Goal: Task Accomplishment & Management: Manage account settings

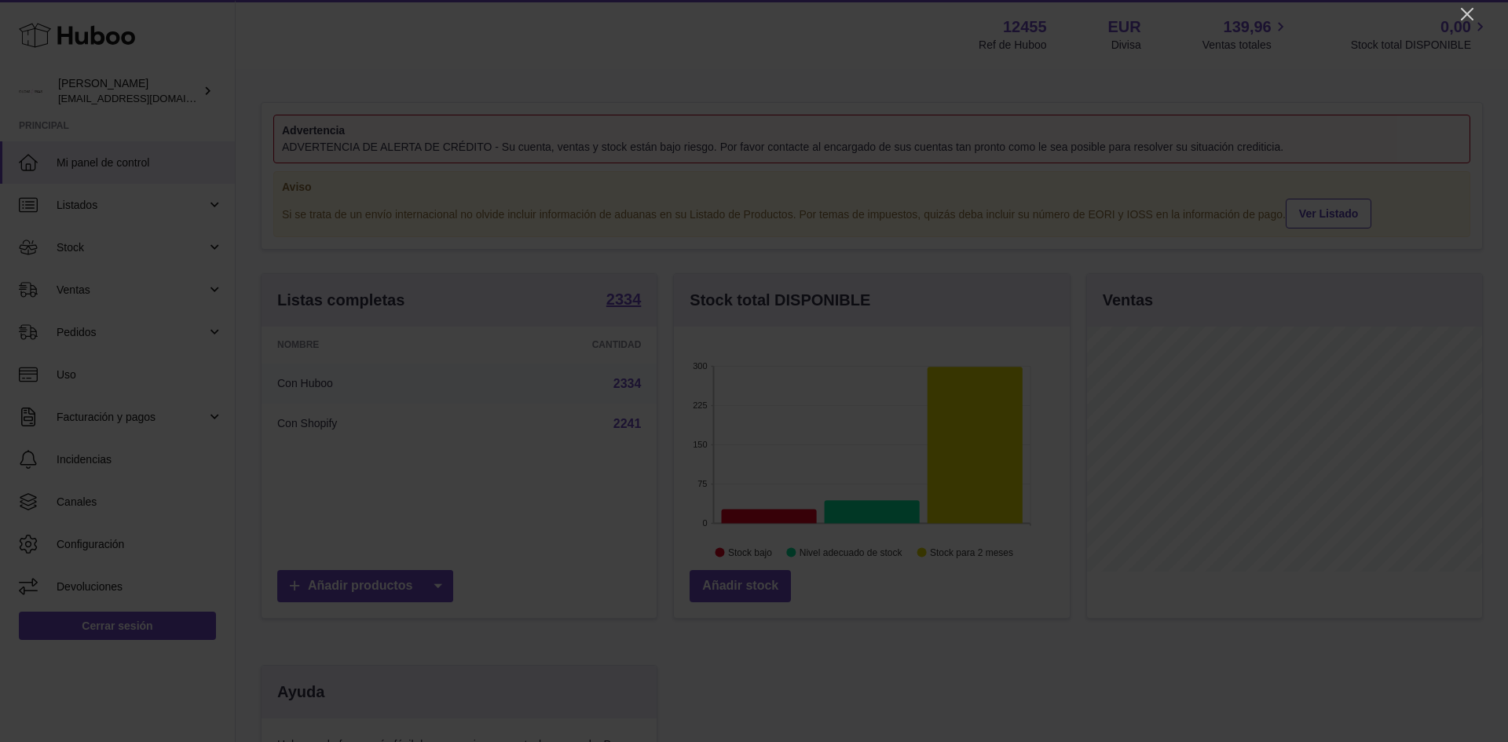
scroll to position [245, 396]
click at [1473, 16] on icon "Close" at bounding box center [1467, 14] width 19 height 19
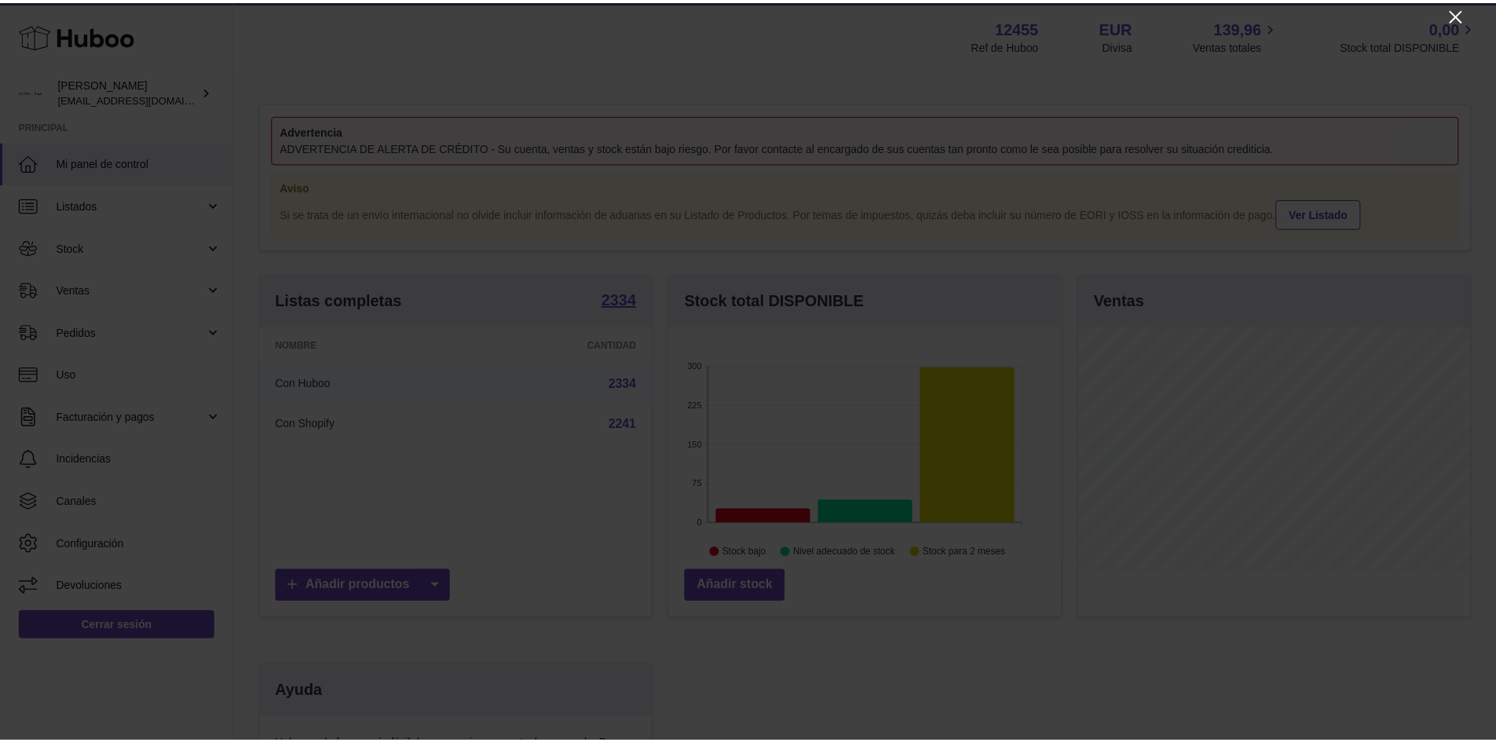
scroll to position [785229, 785083]
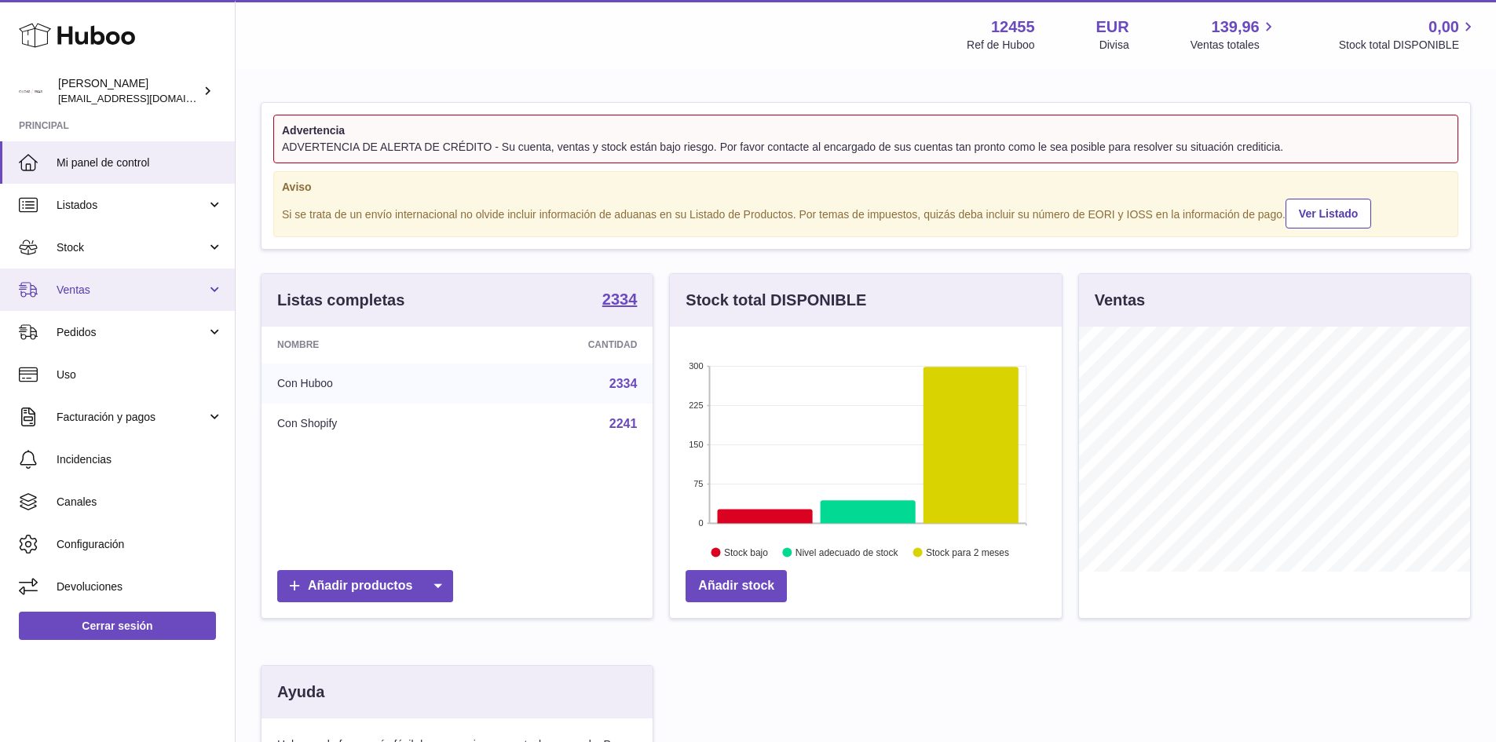
click at [94, 286] on span "Ventas" at bounding box center [132, 290] width 150 height 15
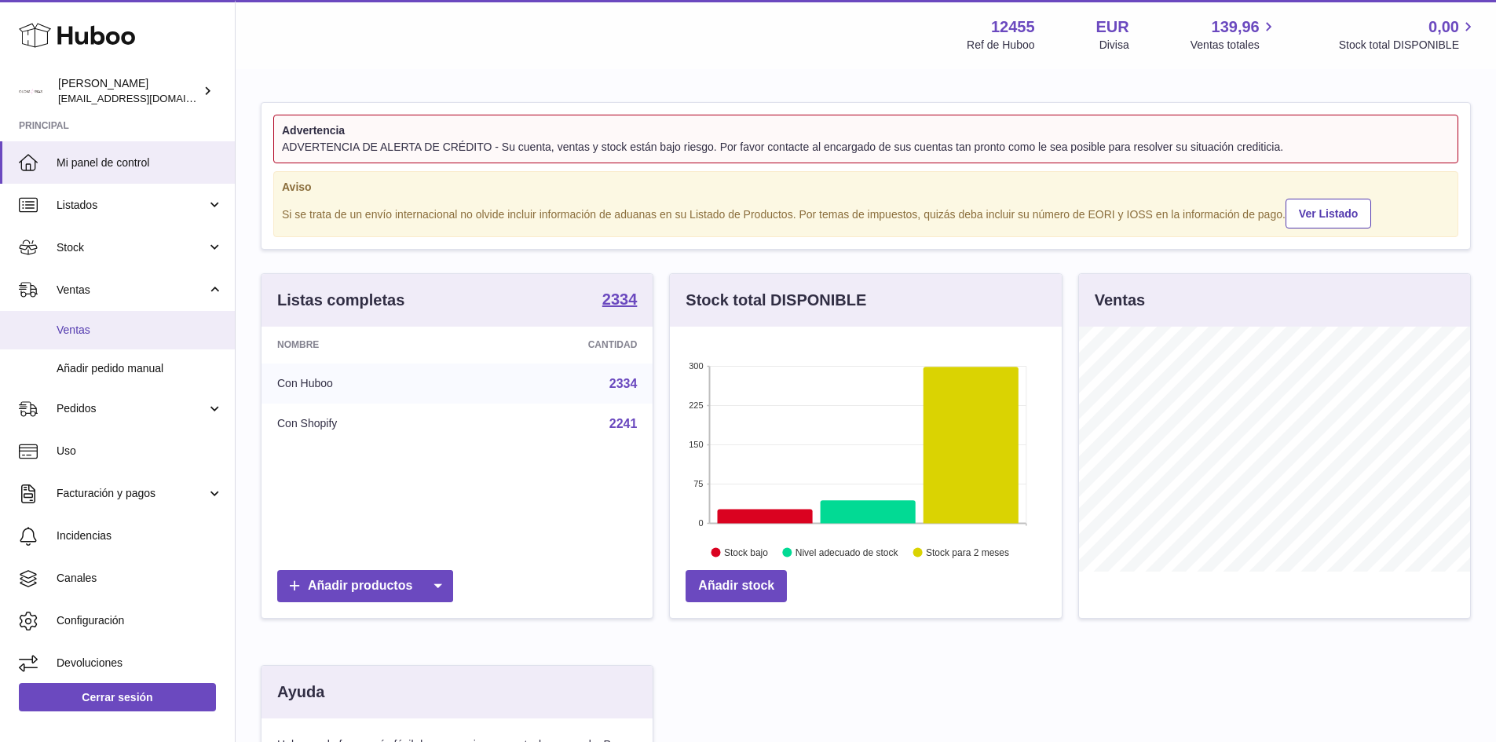
click at [90, 334] on span "Ventas" at bounding box center [140, 330] width 167 height 15
click at [53, 331] on link "Ventas" at bounding box center [117, 330] width 235 height 38
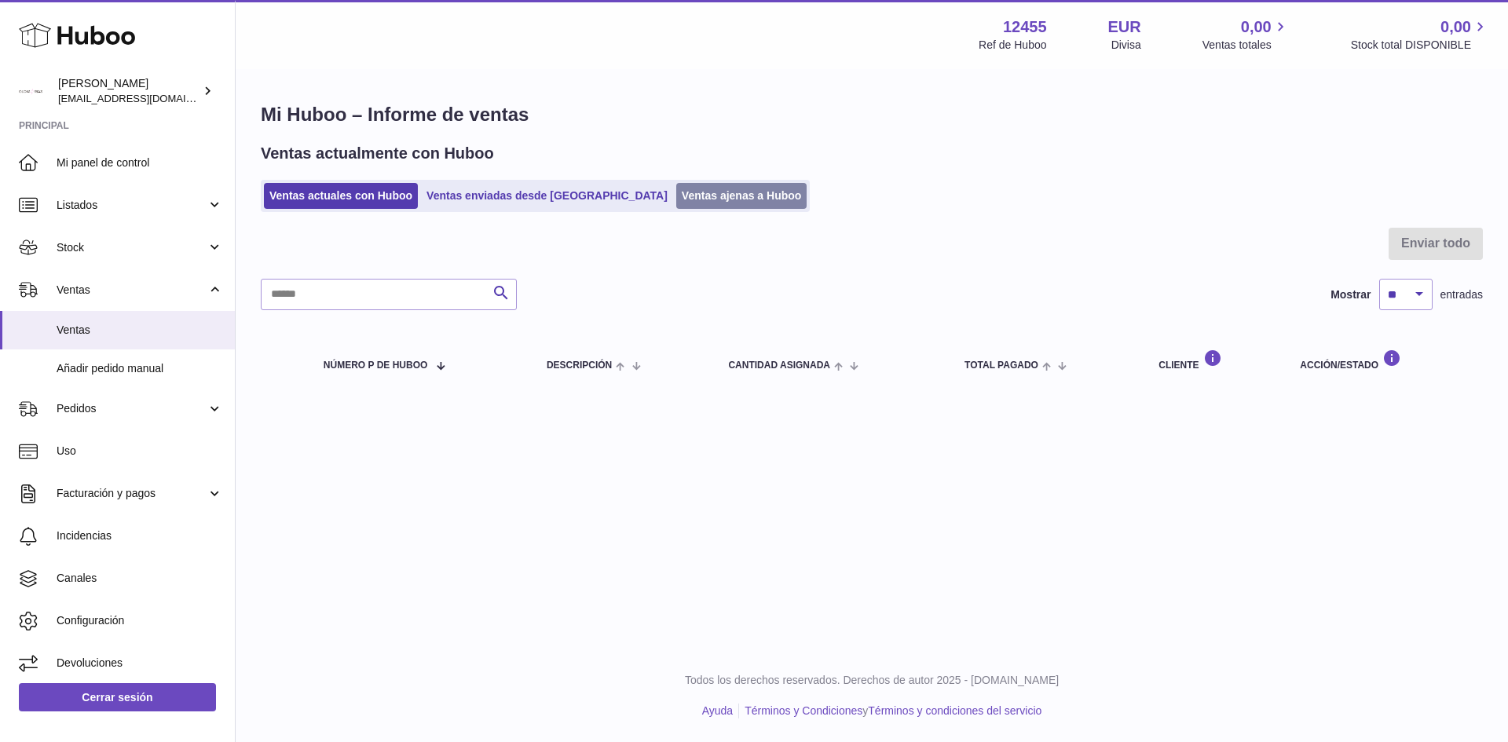
click at [694, 200] on link "Ventas ajenas a Huboo" at bounding box center [741, 196] width 131 height 26
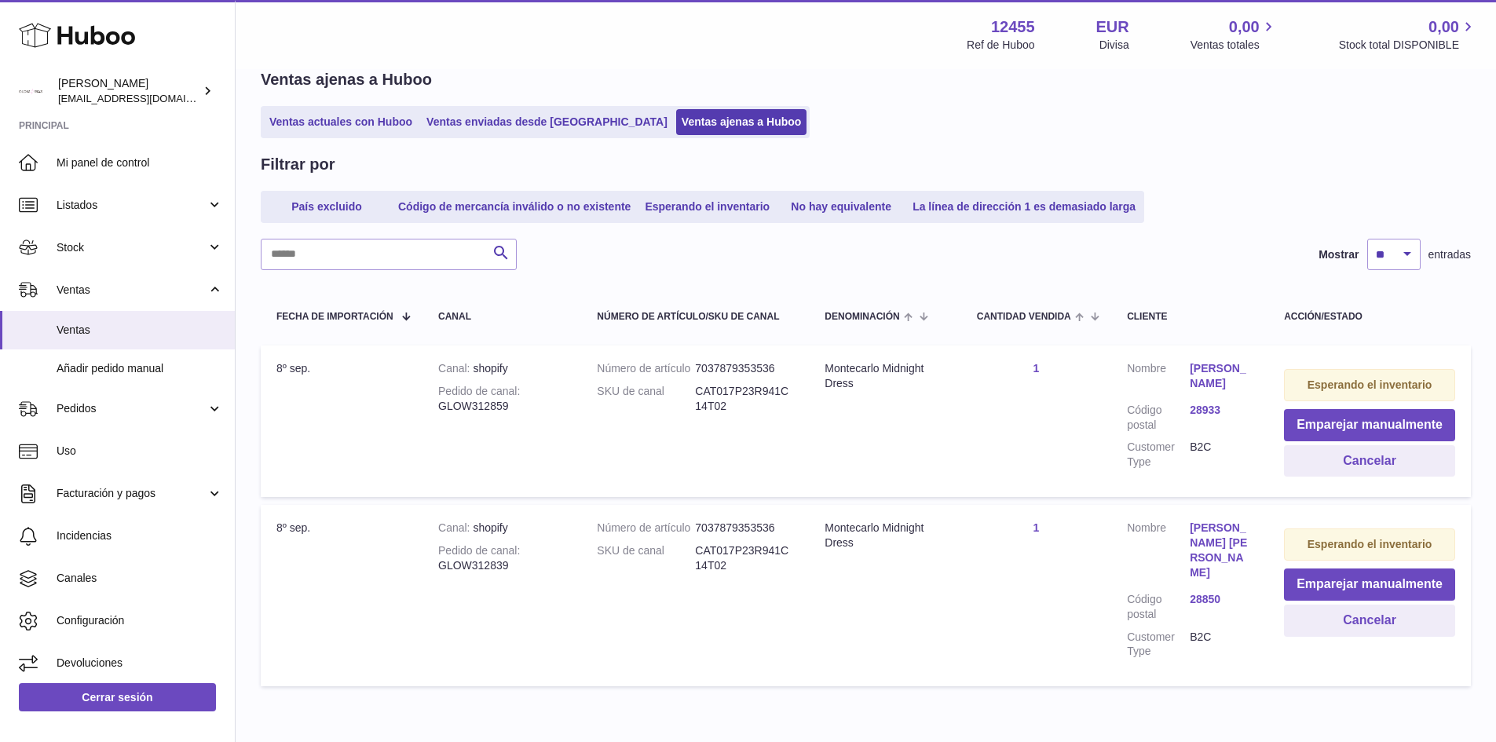
scroll to position [135, 0]
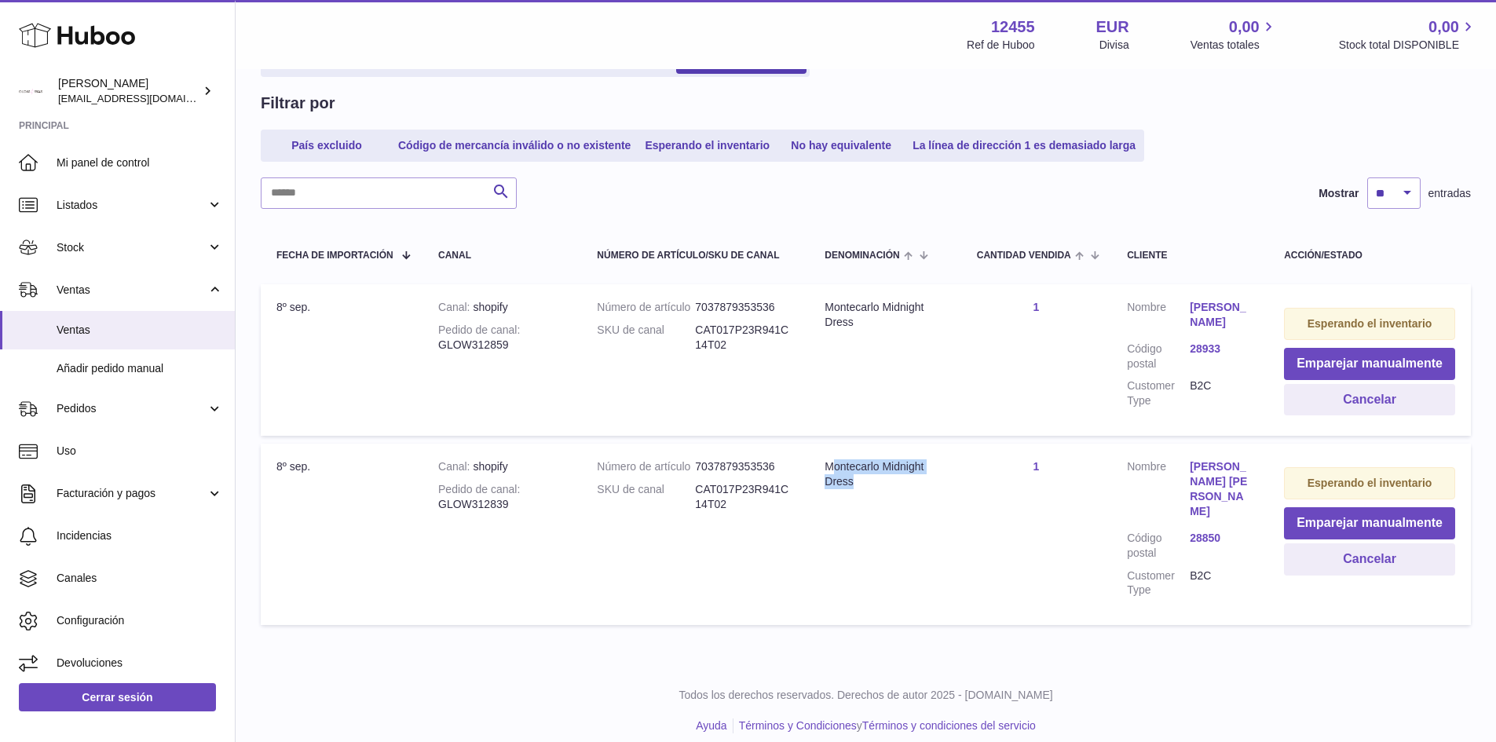
drag, startPoint x: 884, startPoint y: 505, endPoint x: 830, endPoint y: 481, distance: 58.4
click at [830, 481] on td "Denominación Montecarlo Midnight Dress" at bounding box center [885, 534] width 152 height 181
click at [826, 487] on div "Montecarlo Midnight Dress" at bounding box center [885, 475] width 120 height 30
drag, startPoint x: 848, startPoint y: 488, endPoint x: 894, endPoint y: 508, distance: 50.6
click at [894, 508] on td "Denominación Montecarlo Midnight Dress" at bounding box center [885, 534] width 152 height 181
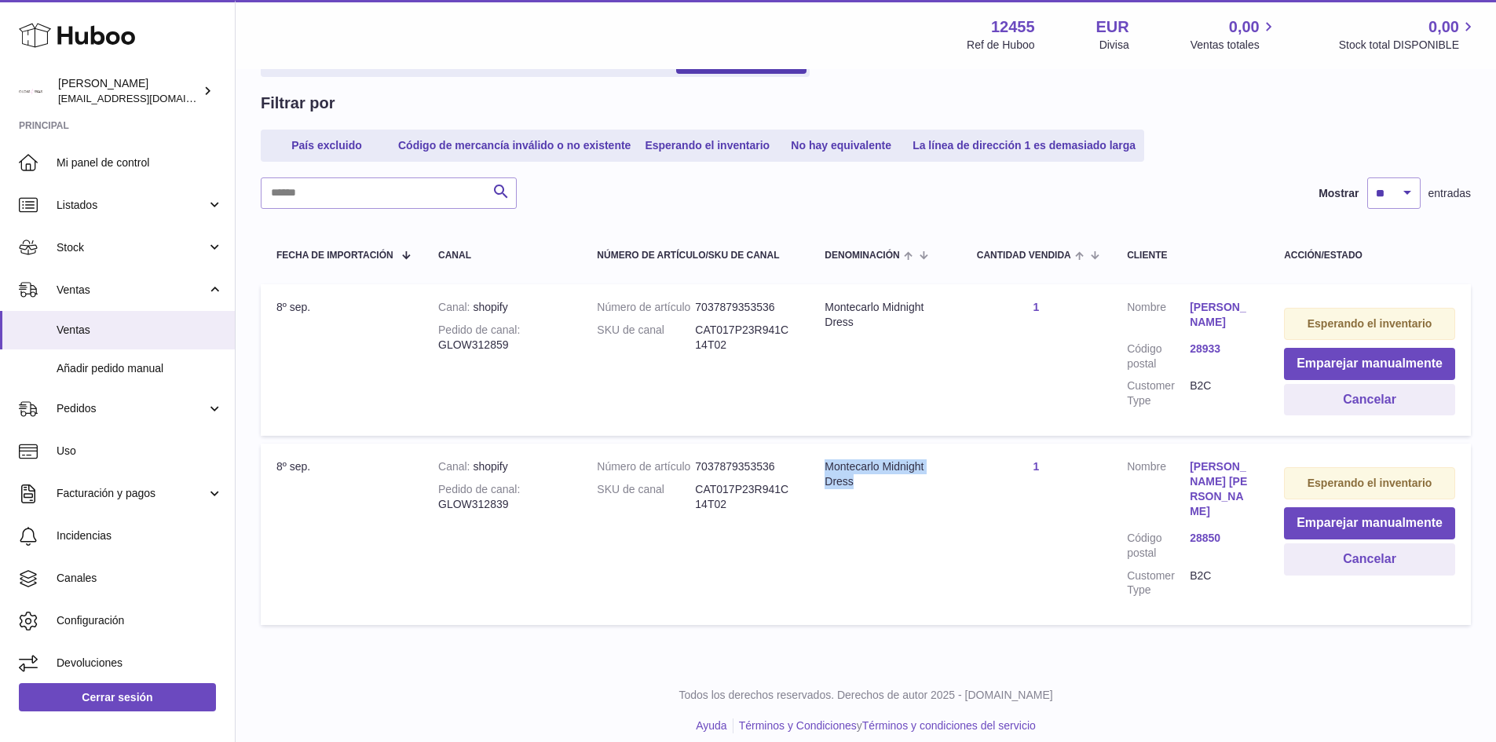
click at [929, 508] on td "Denominación Montecarlo Midnight Dress" at bounding box center [885, 534] width 152 height 181
drag, startPoint x: 495, startPoint y: 342, endPoint x: 435, endPoint y: 339, distance: 59.8
click at [435, 339] on td "Canal shopify Pedido de canal GLOW312859" at bounding box center [502, 360] width 159 height 152
copy div "GLOW312859"
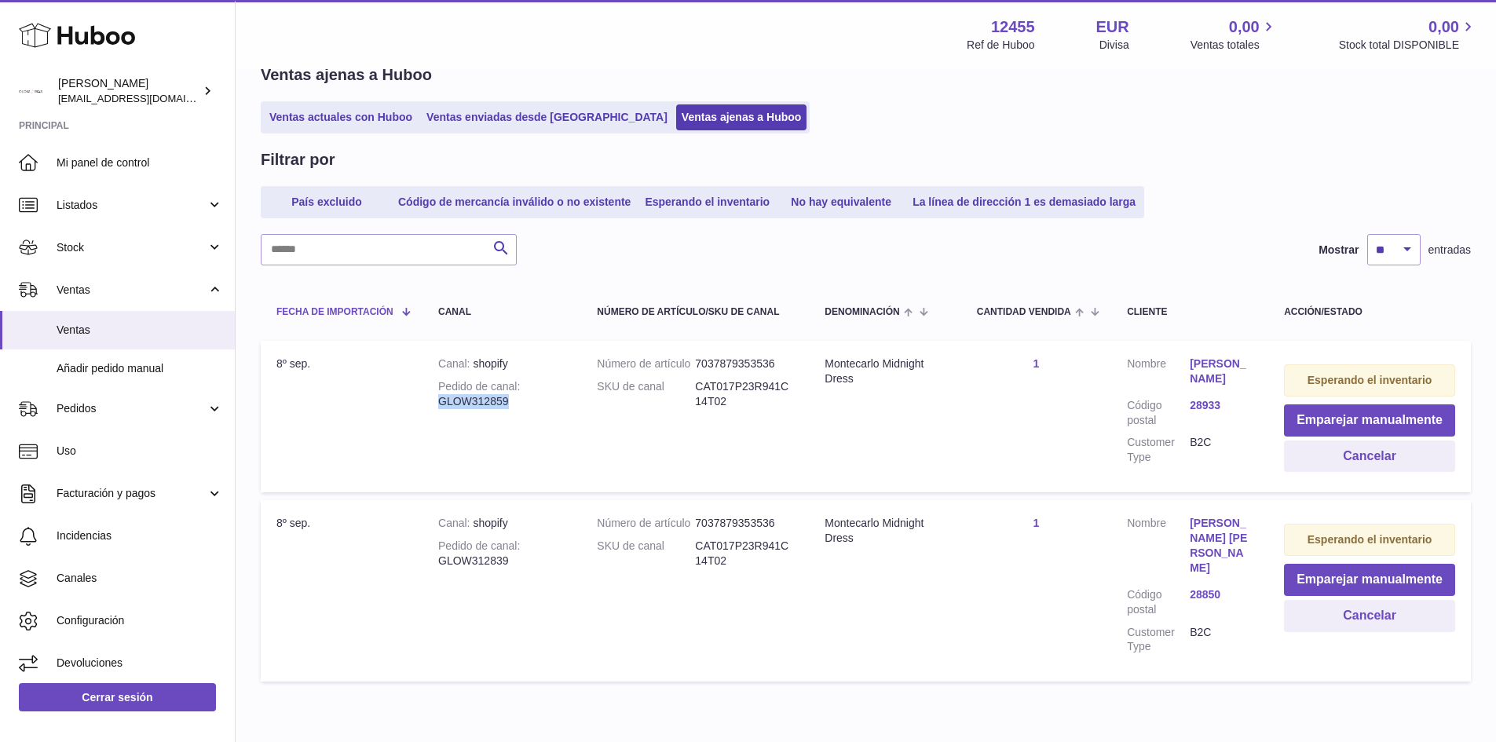
scroll to position [0, 0]
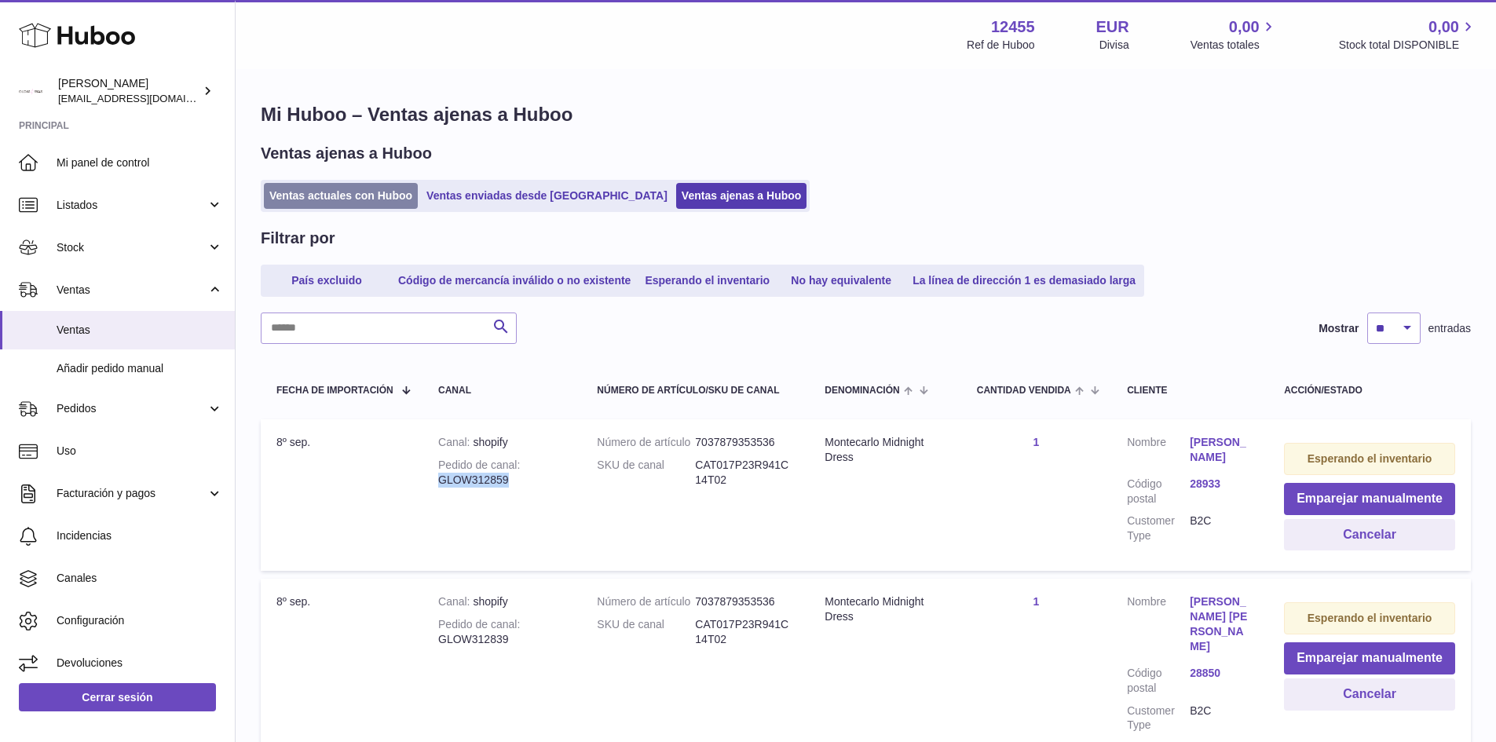
click at [353, 196] on link "Ventas actuales con Huboo" at bounding box center [341, 196] width 154 height 26
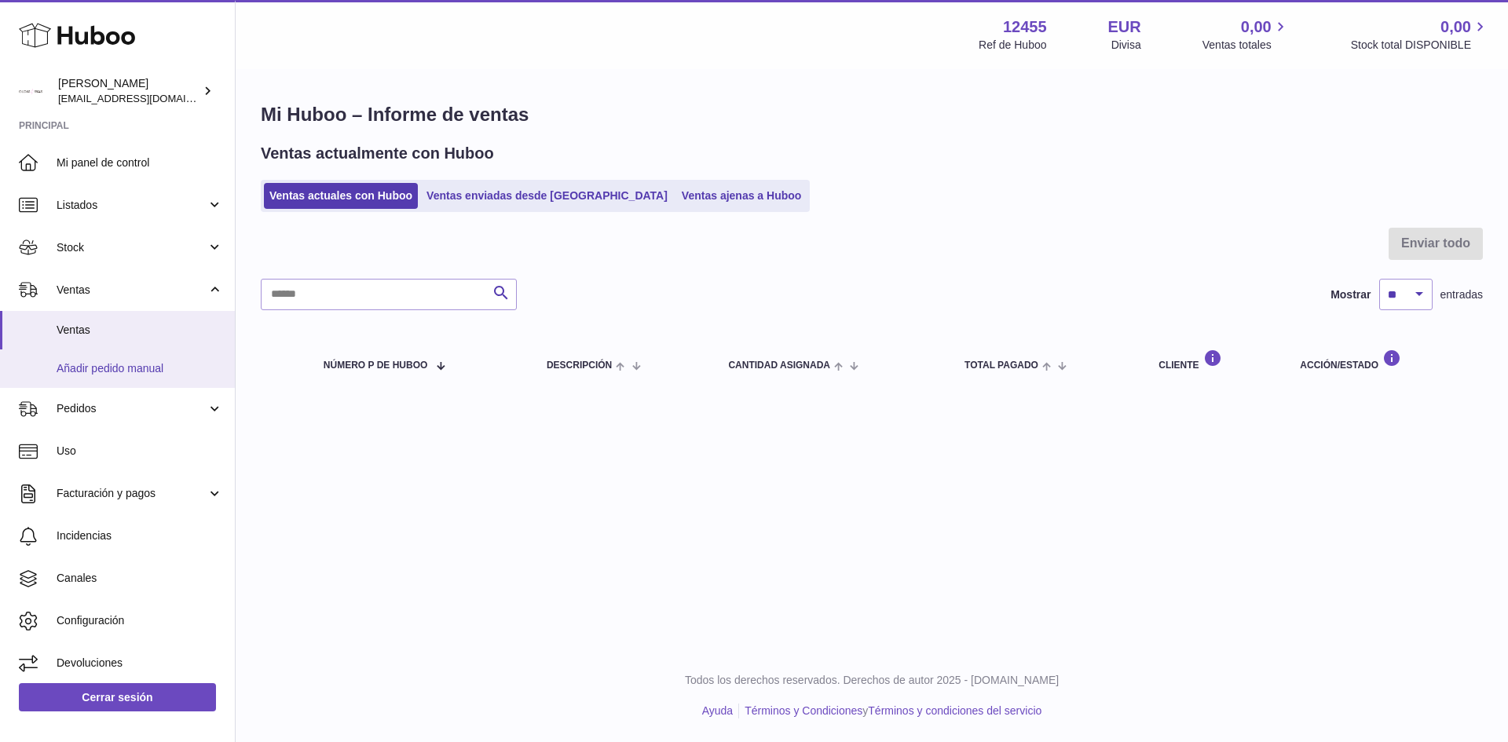
click at [134, 364] on span "Añadir pedido manual" at bounding box center [140, 368] width 167 height 15
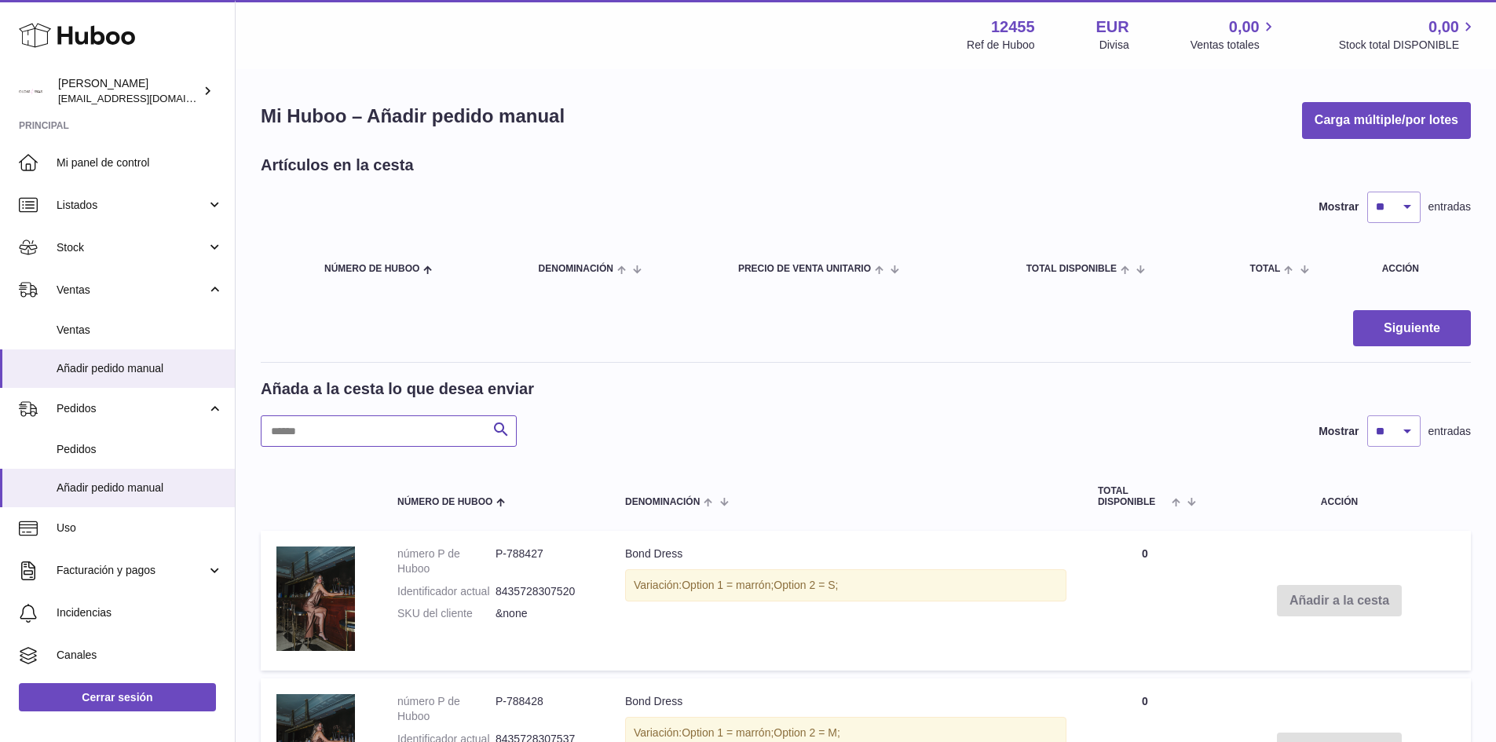
click at [339, 423] on input "text" at bounding box center [389, 431] width 256 height 31
type input "**********"
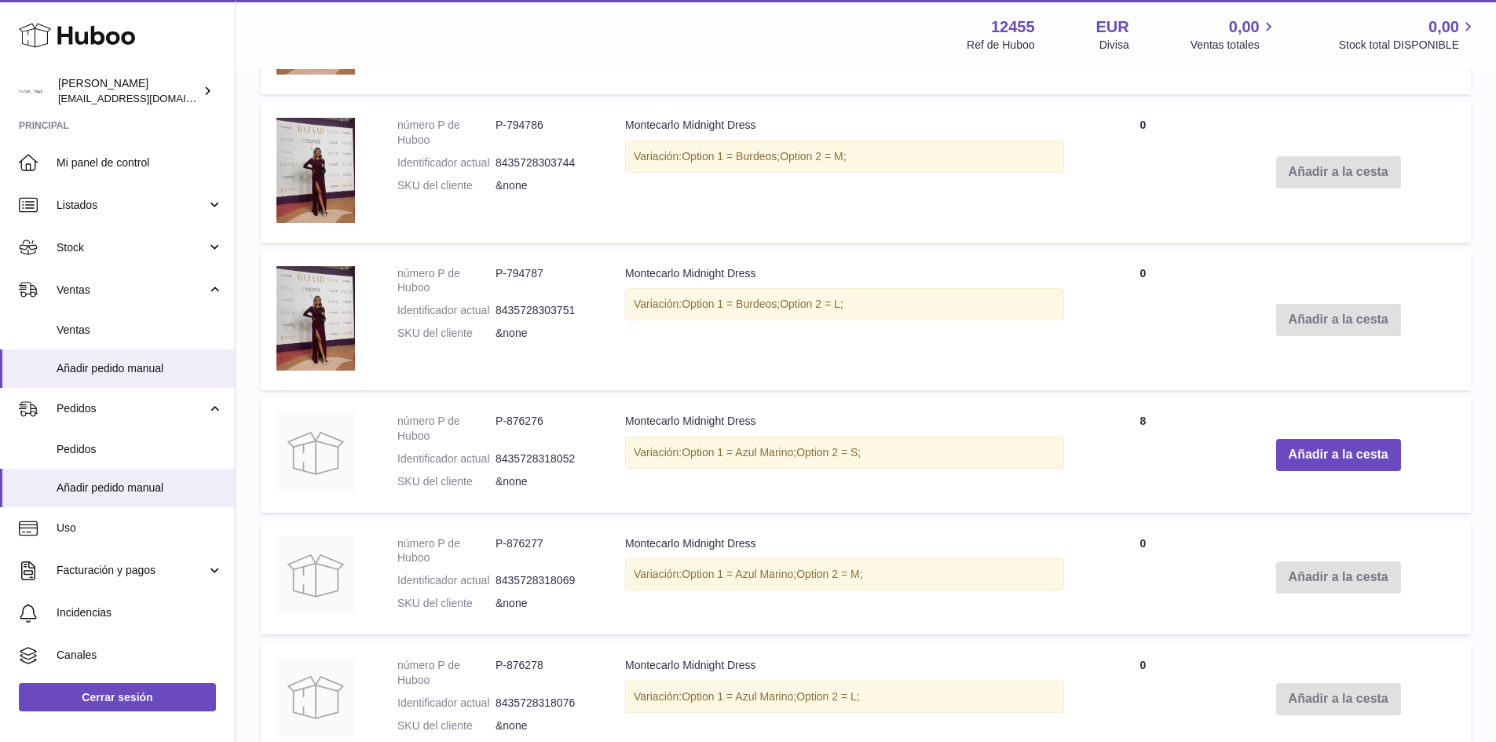
scroll to position [760, 0]
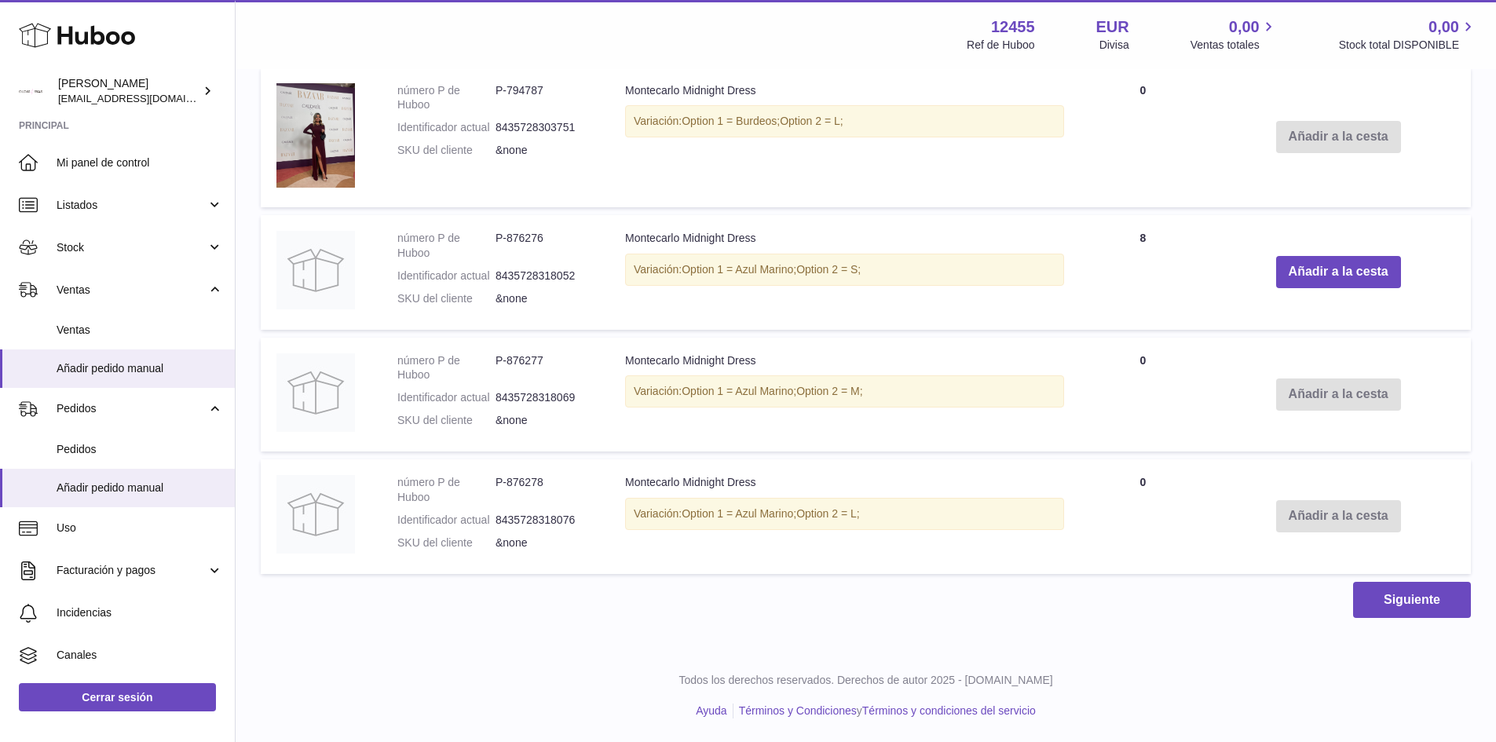
drag, startPoint x: 1184, startPoint y: 247, endPoint x: 558, endPoint y: 231, distance: 626.2
click at [558, 231] on tr "número P de Huboo P-876276 Identificador actual 8435728318052 SKU del cliente &…" at bounding box center [866, 272] width 1210 height 115
drag, startPoint x: 844, startPoint y: 269, endPoint x: 834, endPoint y: 276, distance: 12.0
click at [844, 270] on span "Option 2 = S;" at bounding box center [828, 269] width 64 height 13
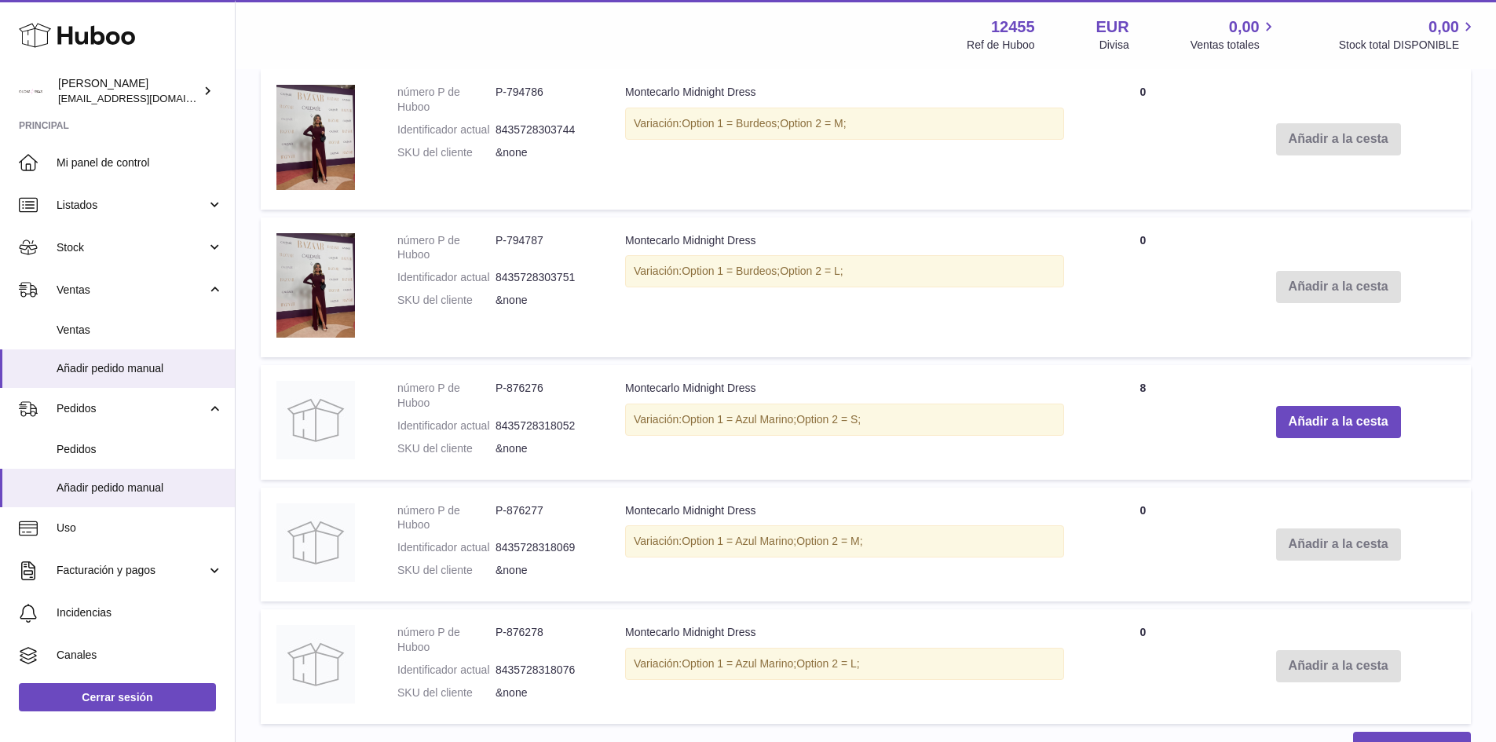
scroll to position [445, 0]
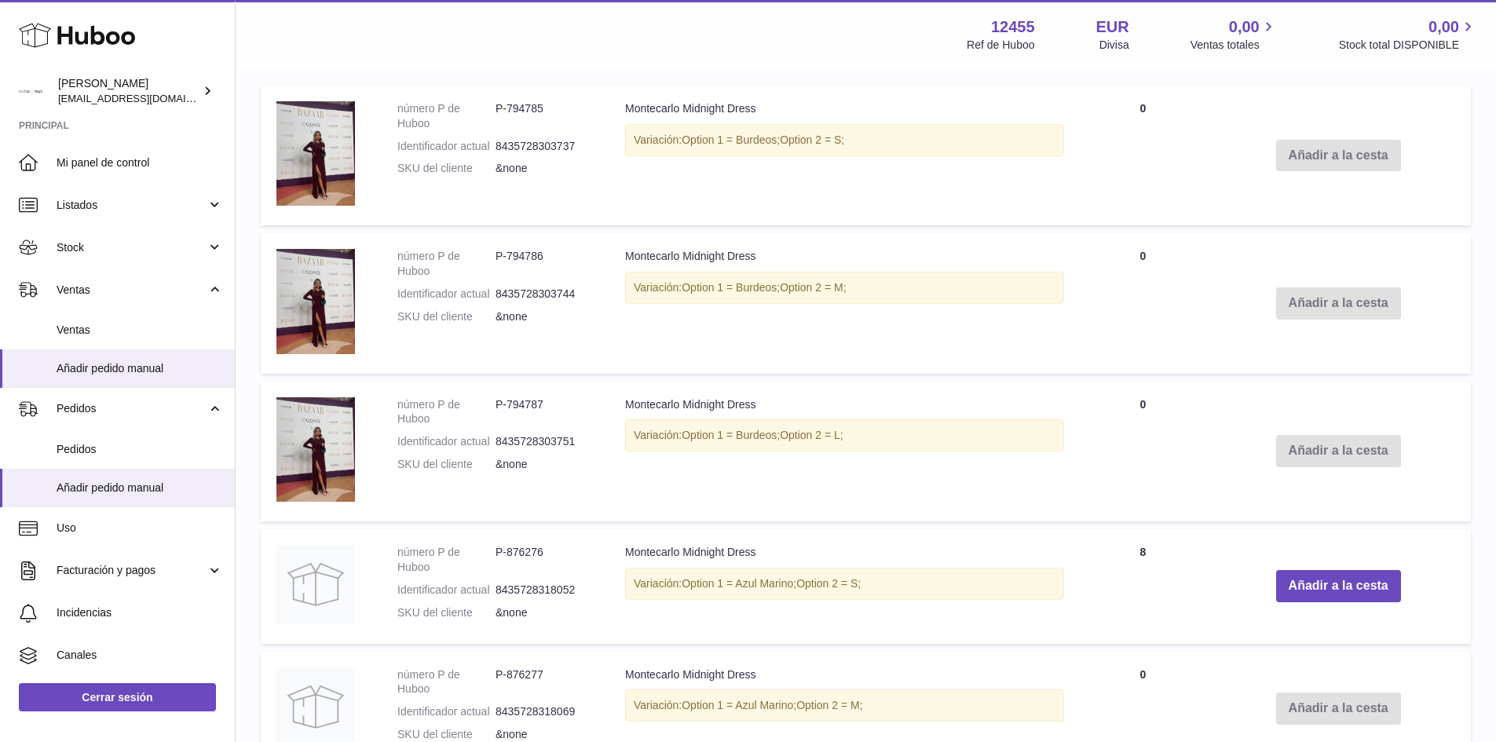
click at [882, 588] on div "Variación: Option 1 = Azul Marino; Option 2 = S;" at bounding box center [844, 584] width 439 height 32
drag, startPoint x: 909, startPoint y: 591, endPoint x: 572, endPoint y: 515, distance: 345.5
click at [572, 515] on tbody "número P de Huboo P-794785 Identificador actual 8435728303737 SKU del cliente &…" at bounding box center [866, 487] width 1210 height 803
click at [724, 547] on td "Montecarlo Midnight Dress Variación: Option 1 = Azul Marino; Option 2 = S;" at bounding box center [845, 586] width 470 height 115
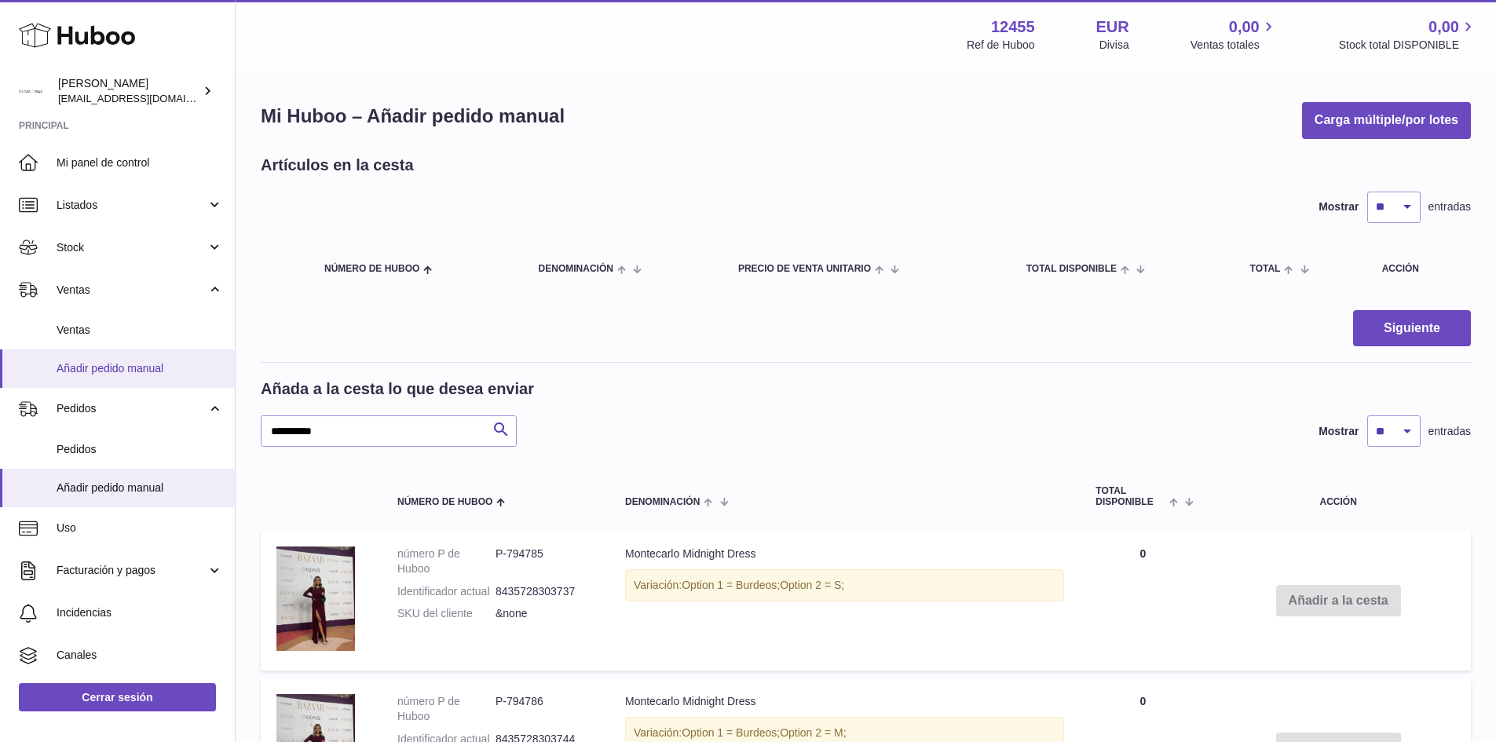
click at [130, 376] on link "Añadir pedido manual" at bounding box center [117, 369] width 235 height 38
click at [120, 336] on span "Ventas" at bounding box center [140, 330] width 167 height 15
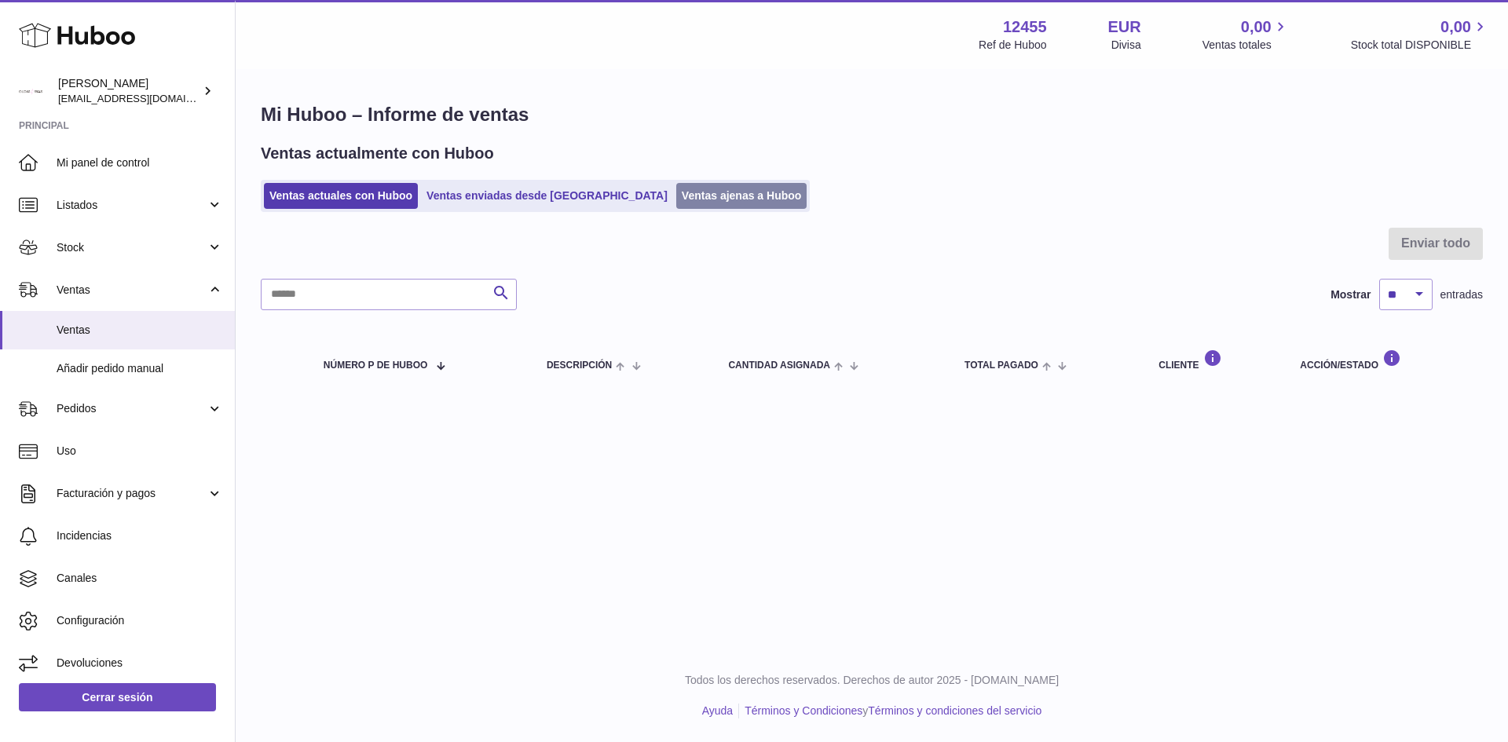
click at [677, 207] on link "Ventas ajenas a Huboo" at bounding box center [741, 196] width 131 height 26
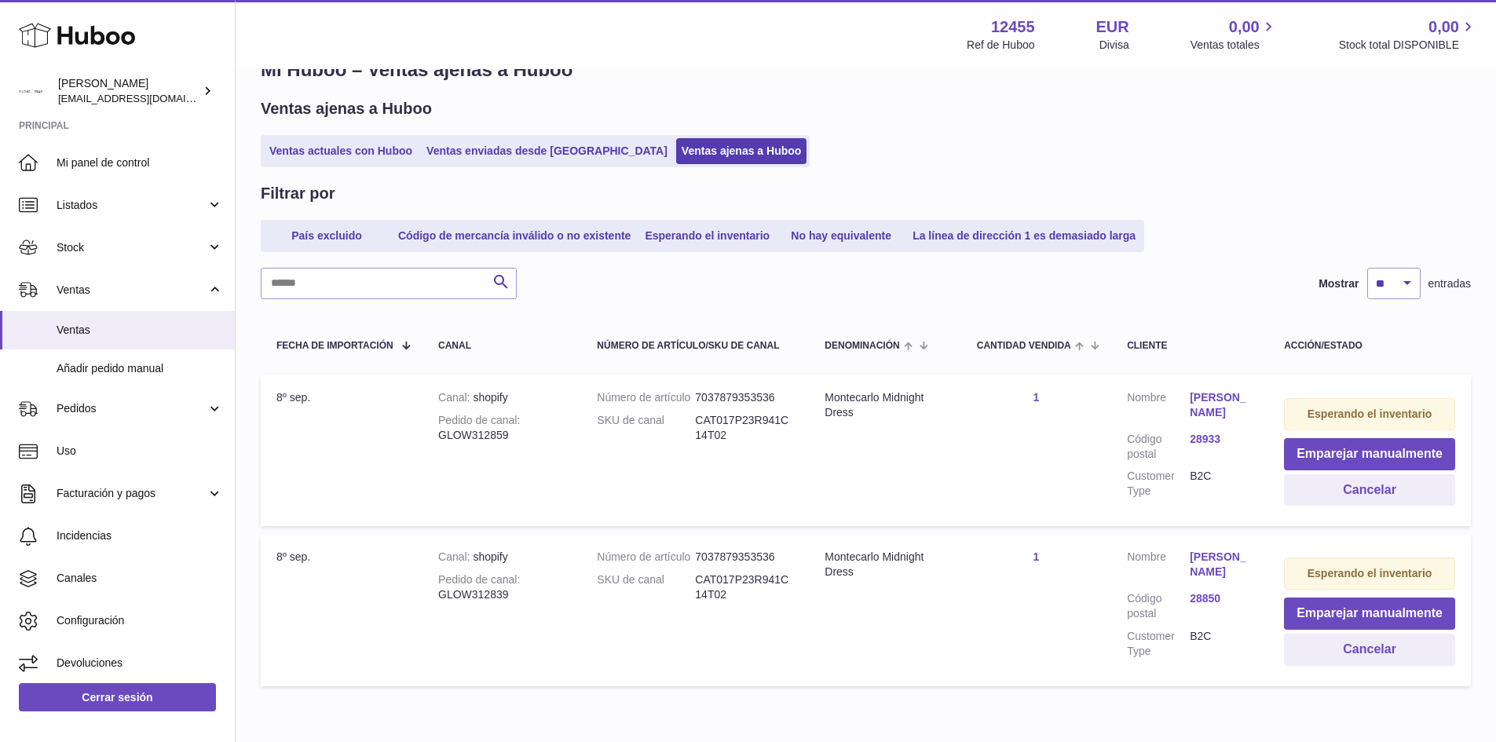
scroll to position [135, 0]
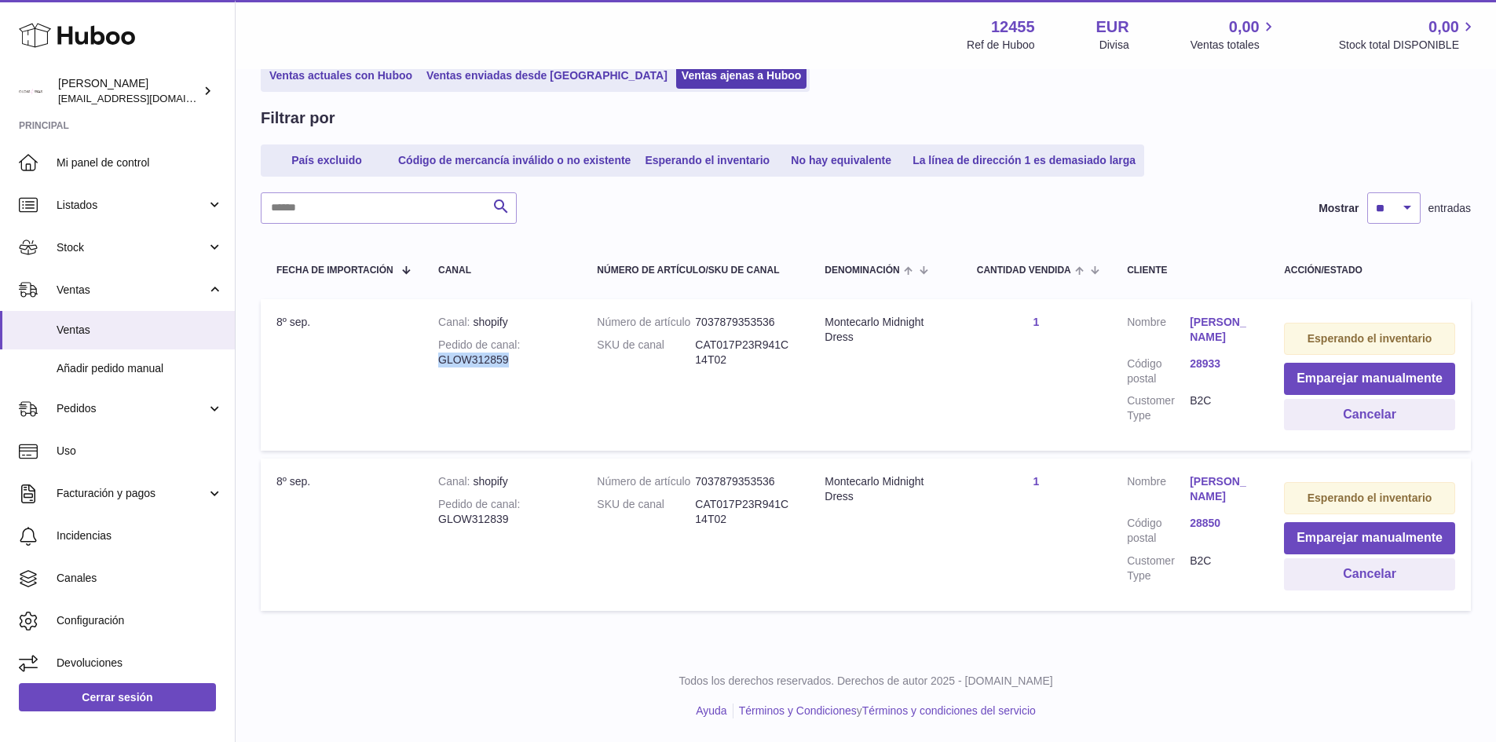
drag, startPoint x: 507, startPoint y: 347, endPoint x: 431, endPoint y: 343, distance: 76.3
click at [431, 343] on td "Canal shopify Pedido de canal GLOW312859" at bounding box center [502, 375] width 159 height 152
copy div "GLOW312859"
drag, startPoint x: 511, startPoint y: 518, endPoint x: 440, endPoint y: 521, distance: 70.8
click at [440, 521] on div "Pedido de canal GLOW312839" at bounding box center [501, 512] width 127 height 30
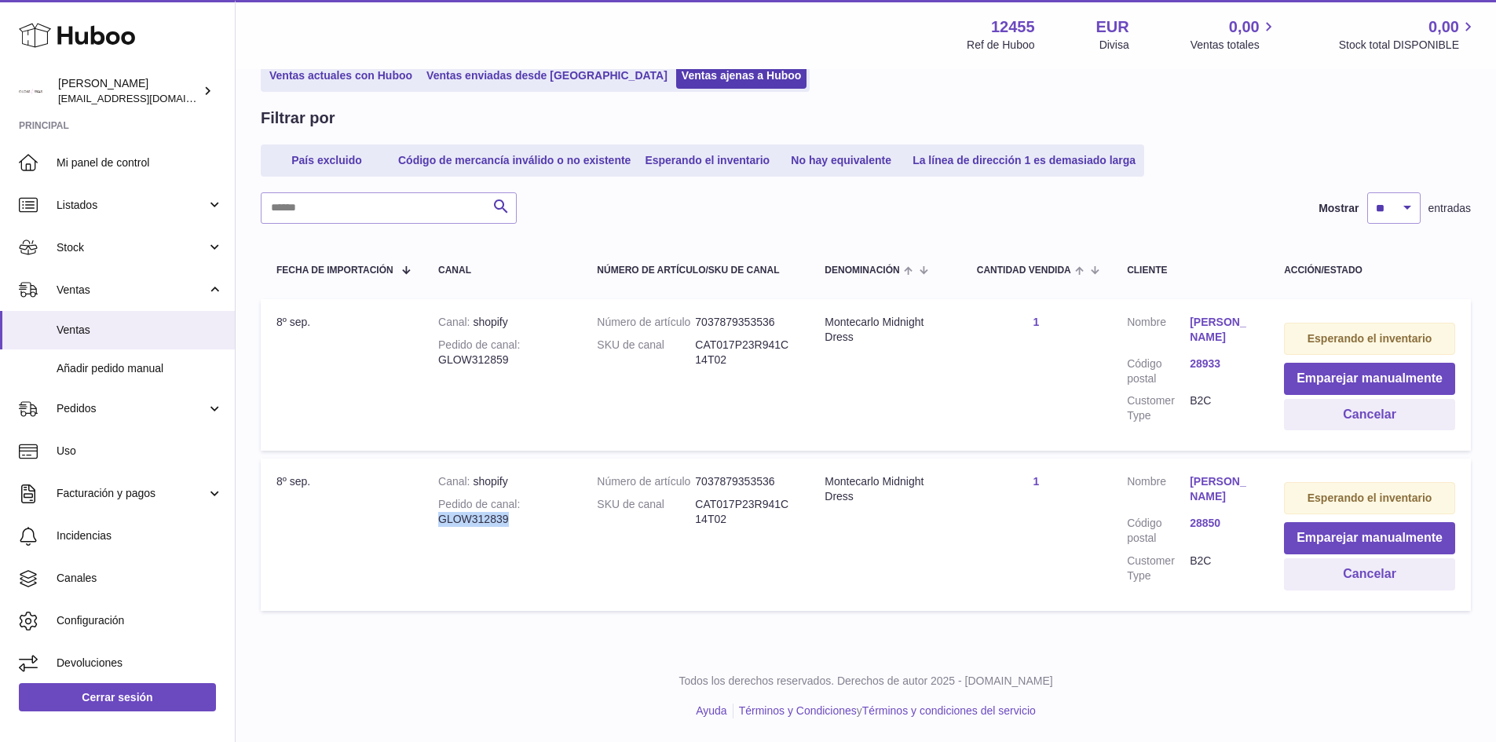
copy div "GLOW312839"
click at [1327, 579] on button "Cancelar" at bounding box center [1369, 574] width 171 height 32
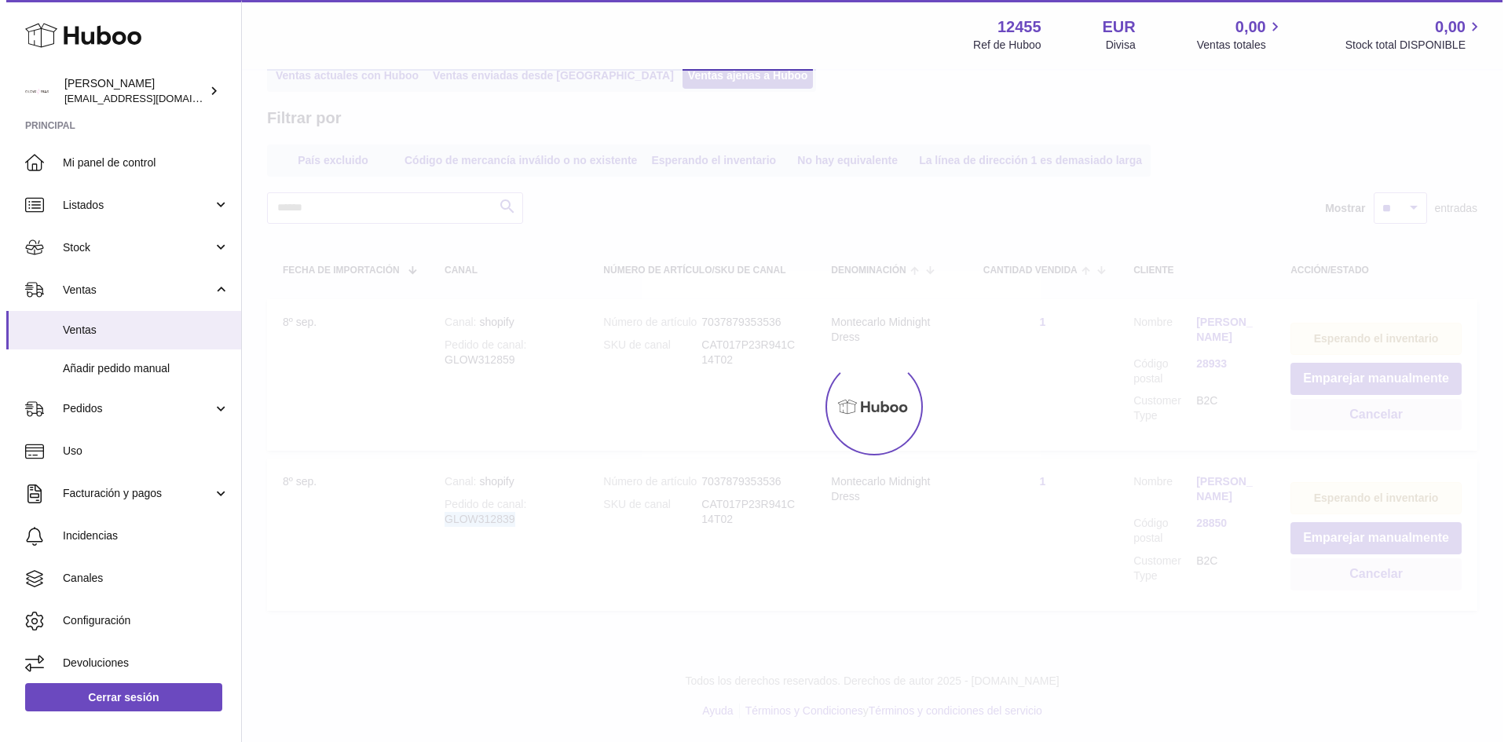
scroll to position [0, 0]
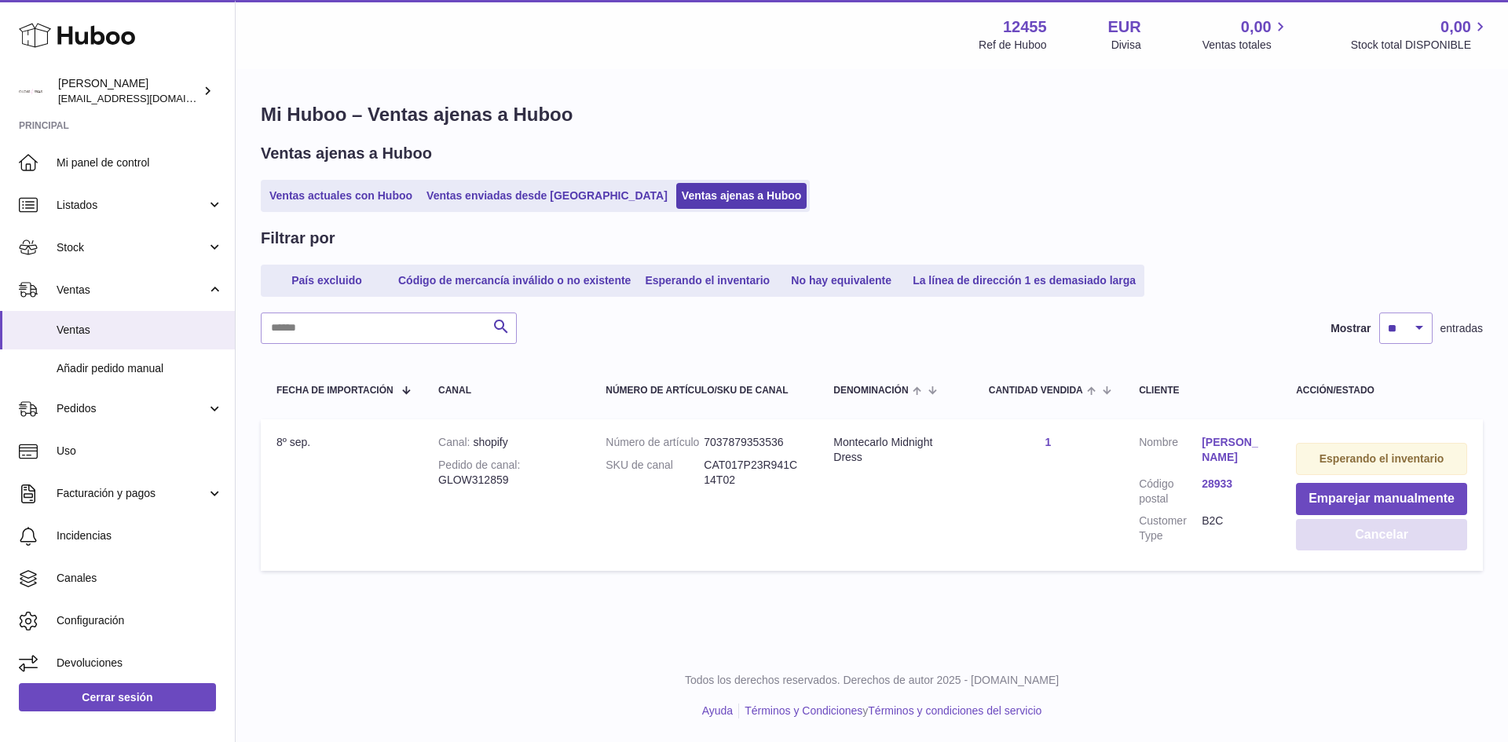
click at [1342, 538] on button "Cancelar" at bounding box center [1381, 535] width 171 height 32
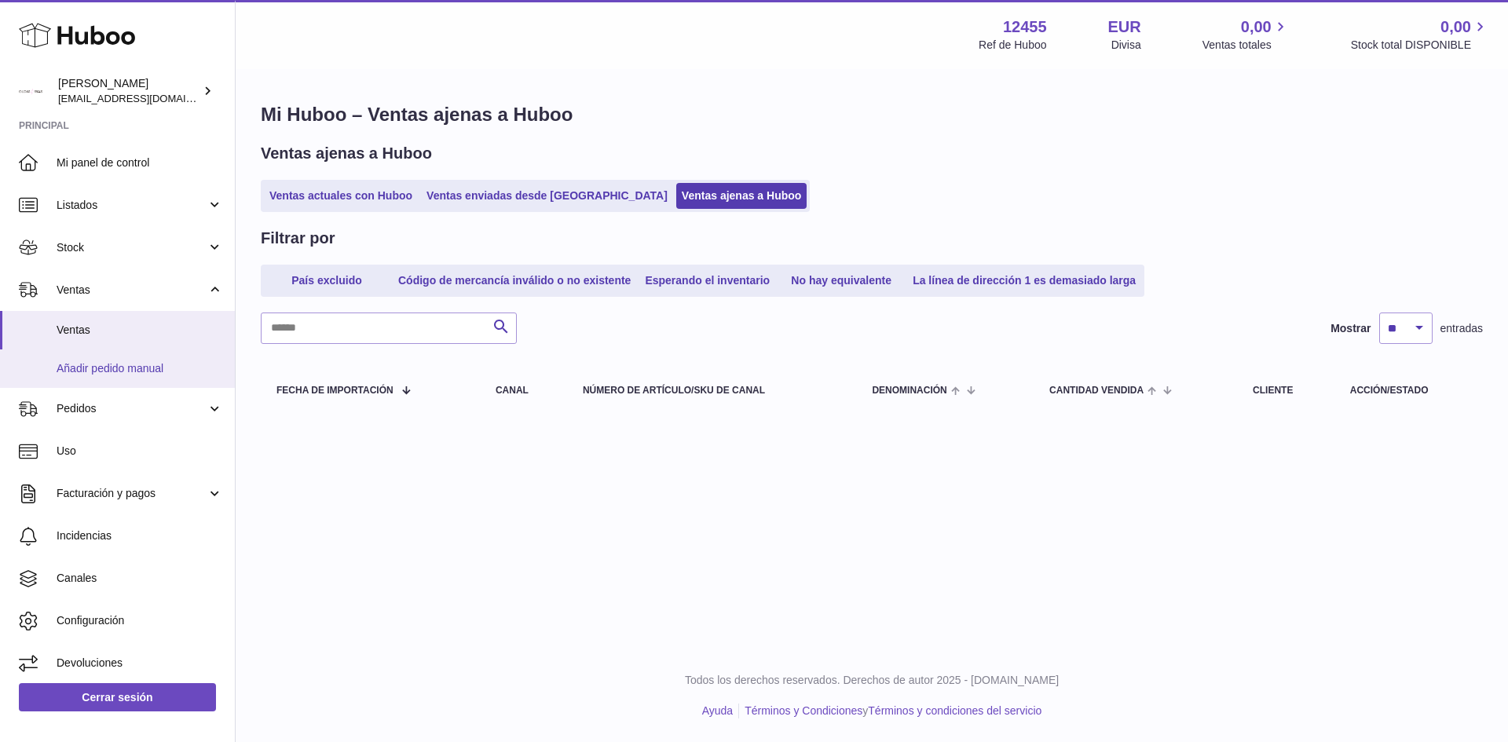
click at [93, 364] on span "Añadir pedido manual" at bounding box center [140, 368] width 167 height 15
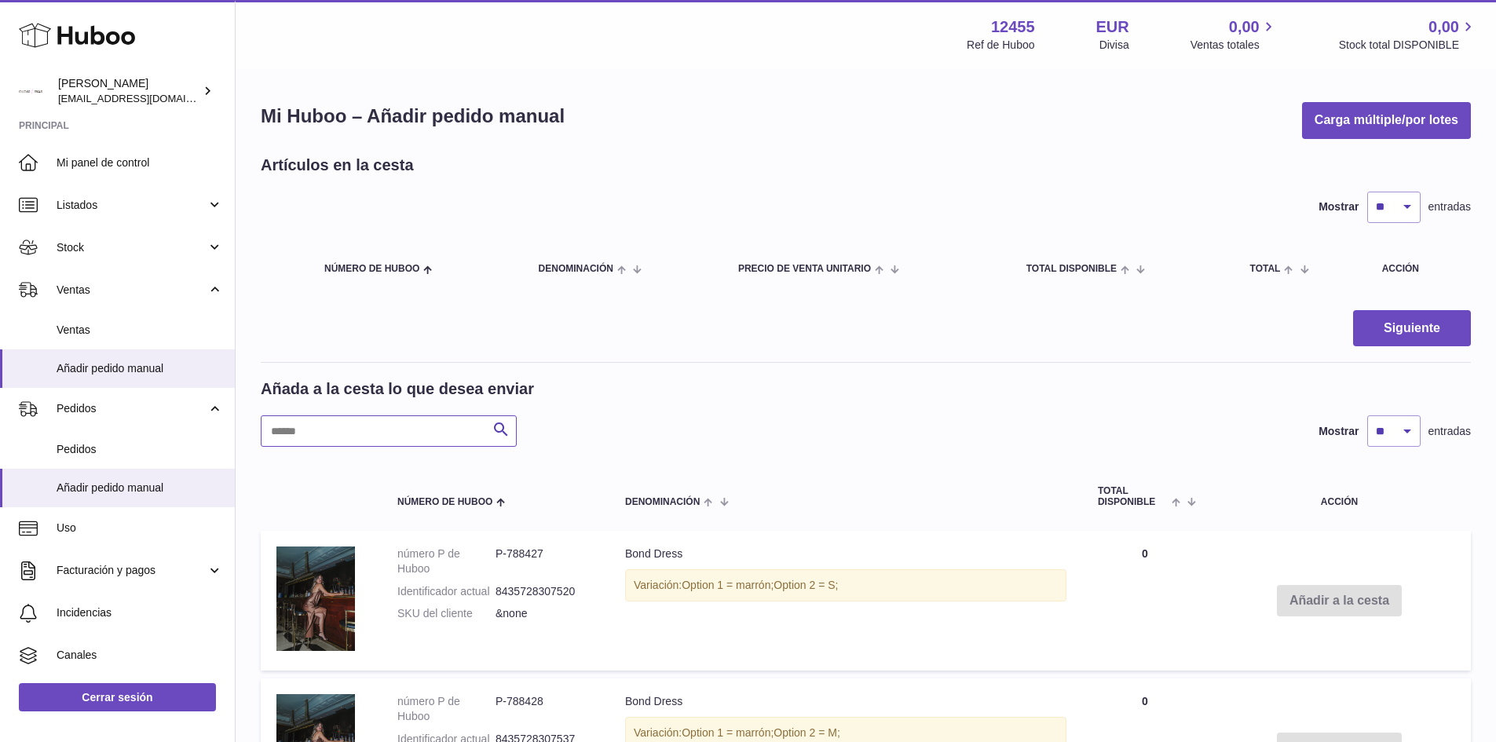
click at [427, 430] on input "text" at bounding box center [389, 431] width 256 height 31
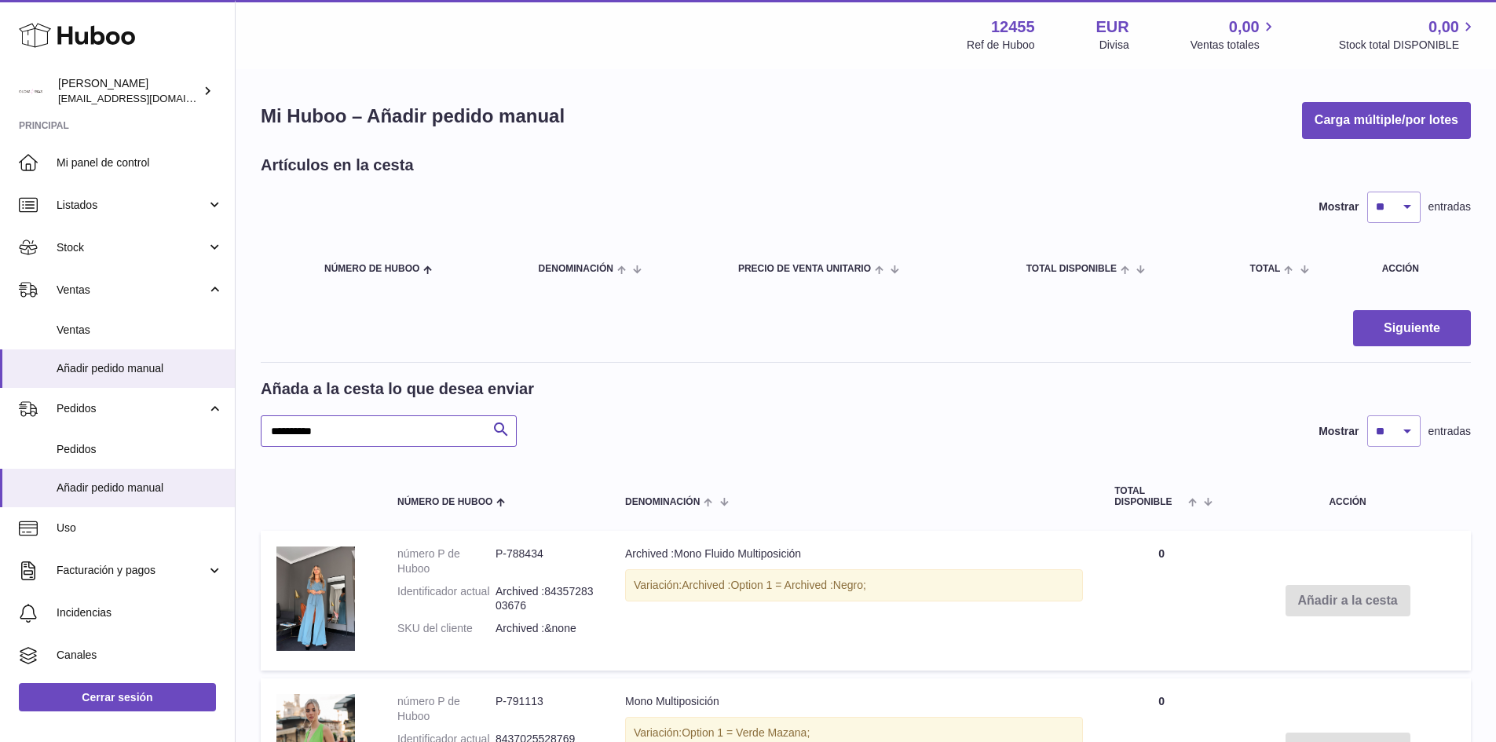
type input "**********"
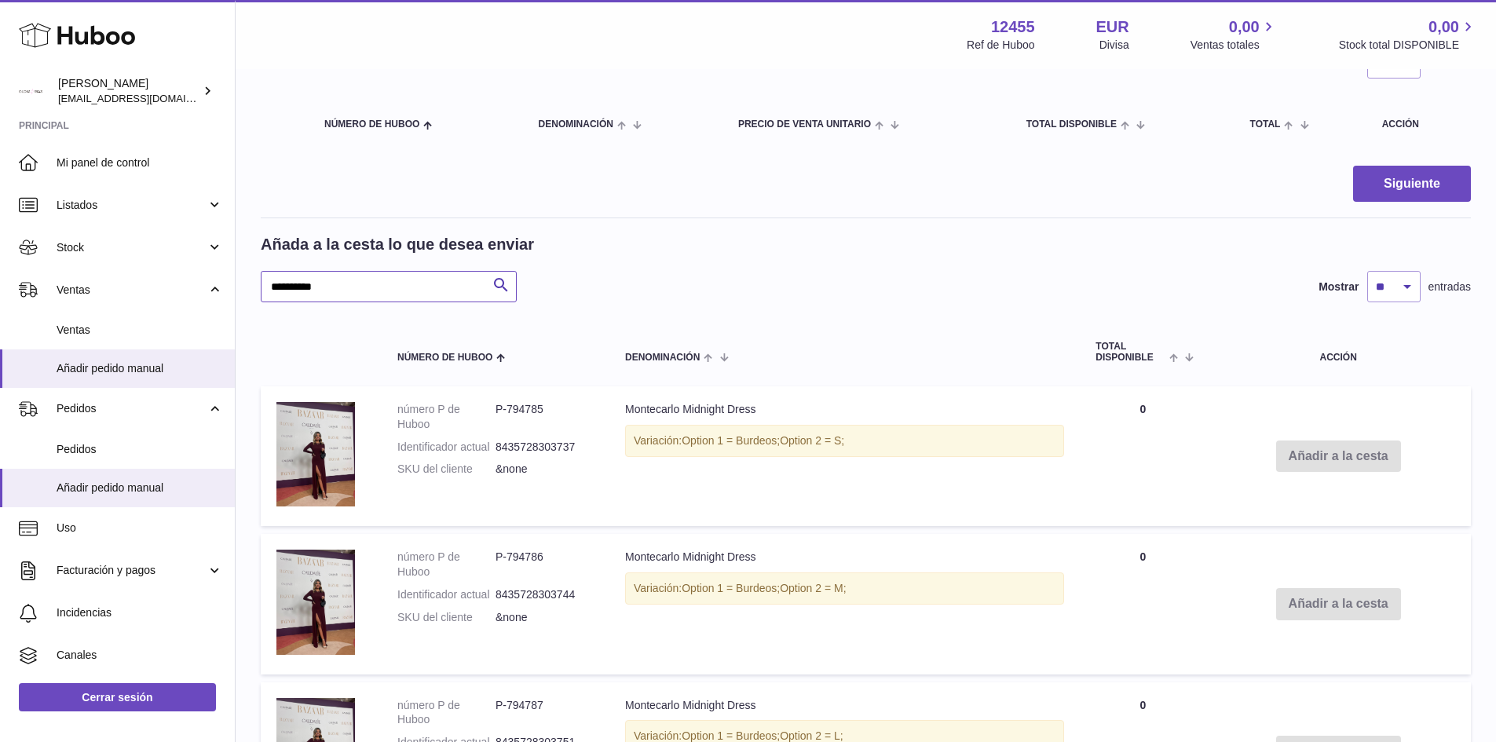
scroll to position [157, 0]
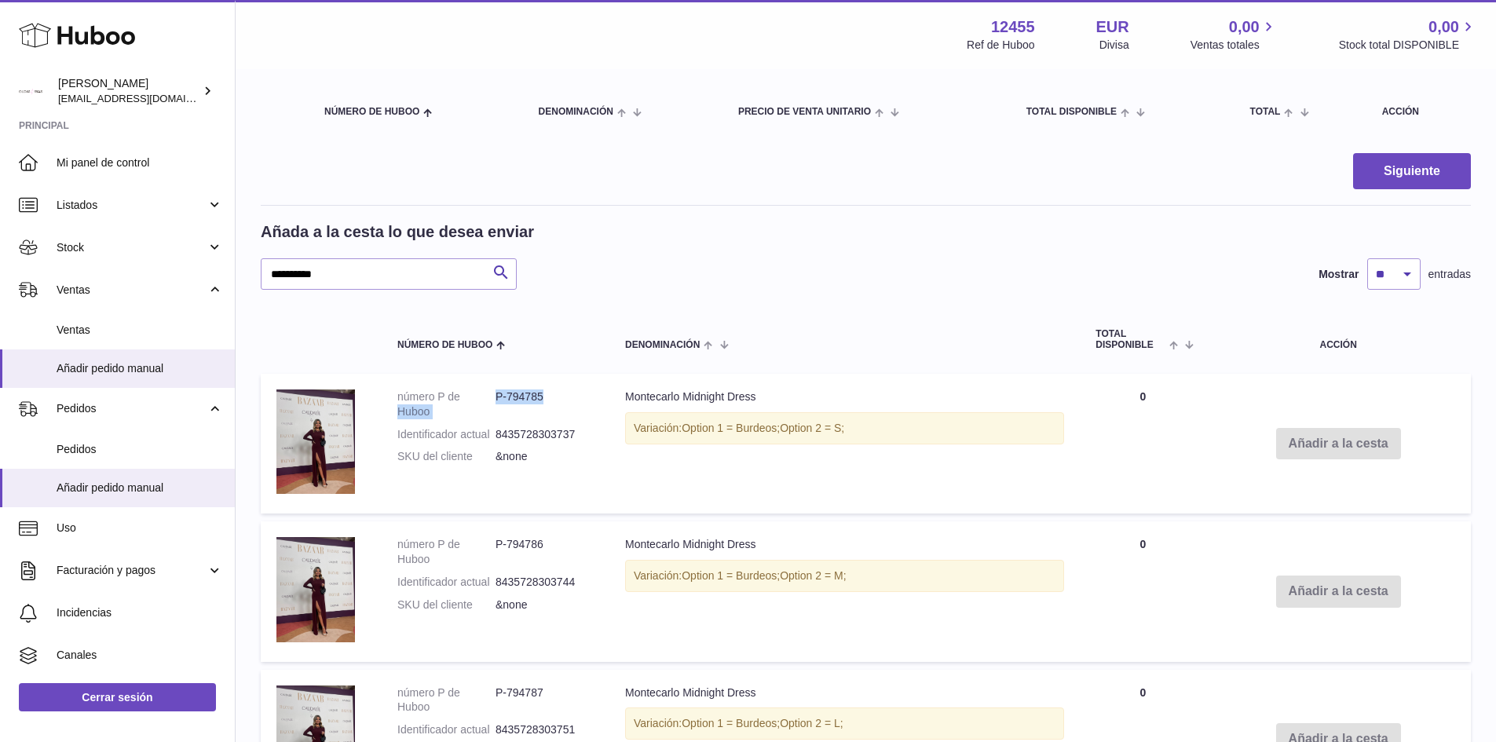
drag, startPoint x: 494, startPoint y: 394, endPoint x: 551, endPoint y: 400, distance: 56.8
click at [551, 400] on dl "número P de Huboo P-794785 Identificador actual 8435728303737 SKU del cliente &…" at bounding box center [495, 431] width 196 height 83
click at [540, 397] on dd "P-794785" at bounding box center [545, 405] width 98 height 30
drag, startPoint x: 496, startPoint y: 395, endPoint x: 541, endPoint y: 394, distance: 44.8
click at [541, 394] on dd "P-794785" at bounding box center [545, 405] width 98 height 30
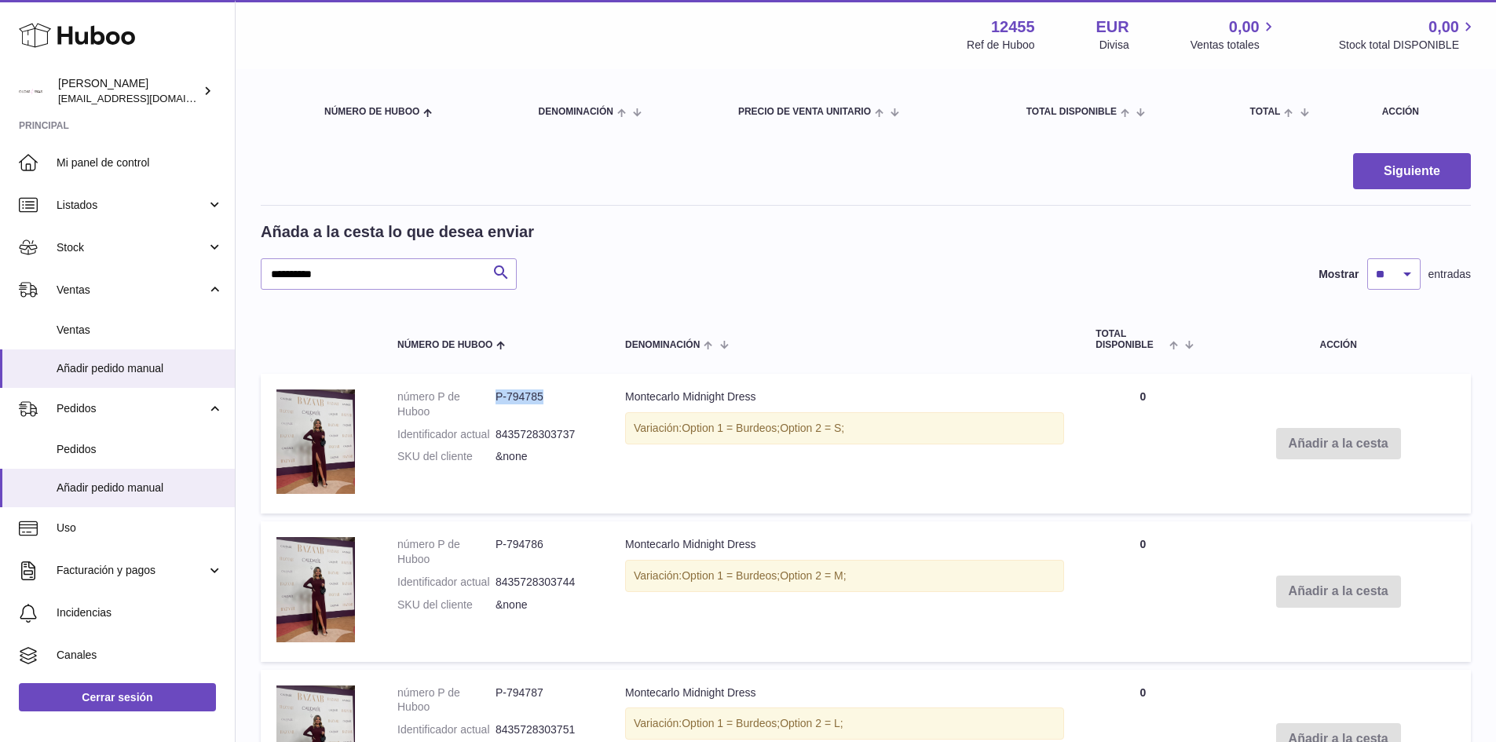
copy dd "P-794785"
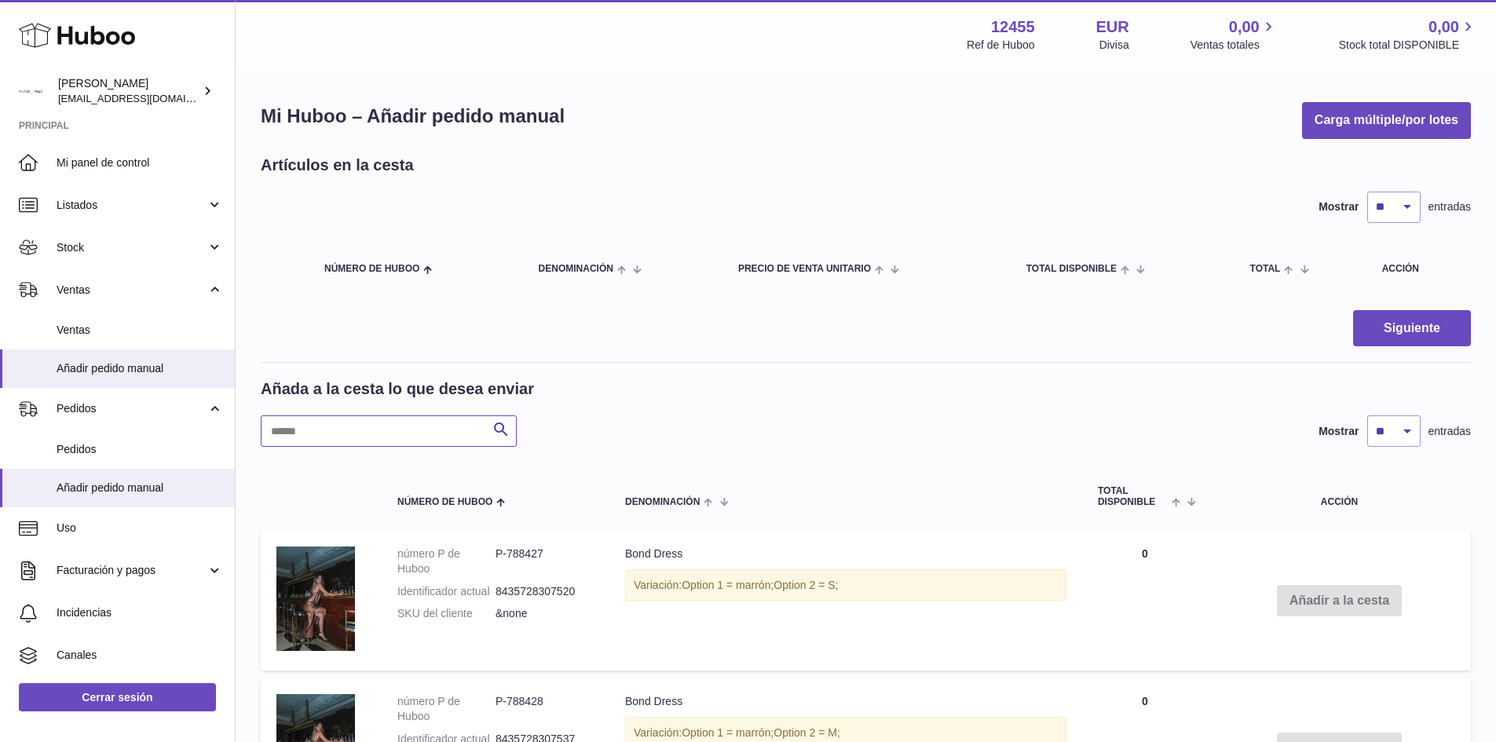
click at [380, 434] on input "text" at bounding box center [389, 431] width 256 height 31
click at [435, 430] on input "text" at bounding box center [389, 431] width 256 height 31
type input "*"
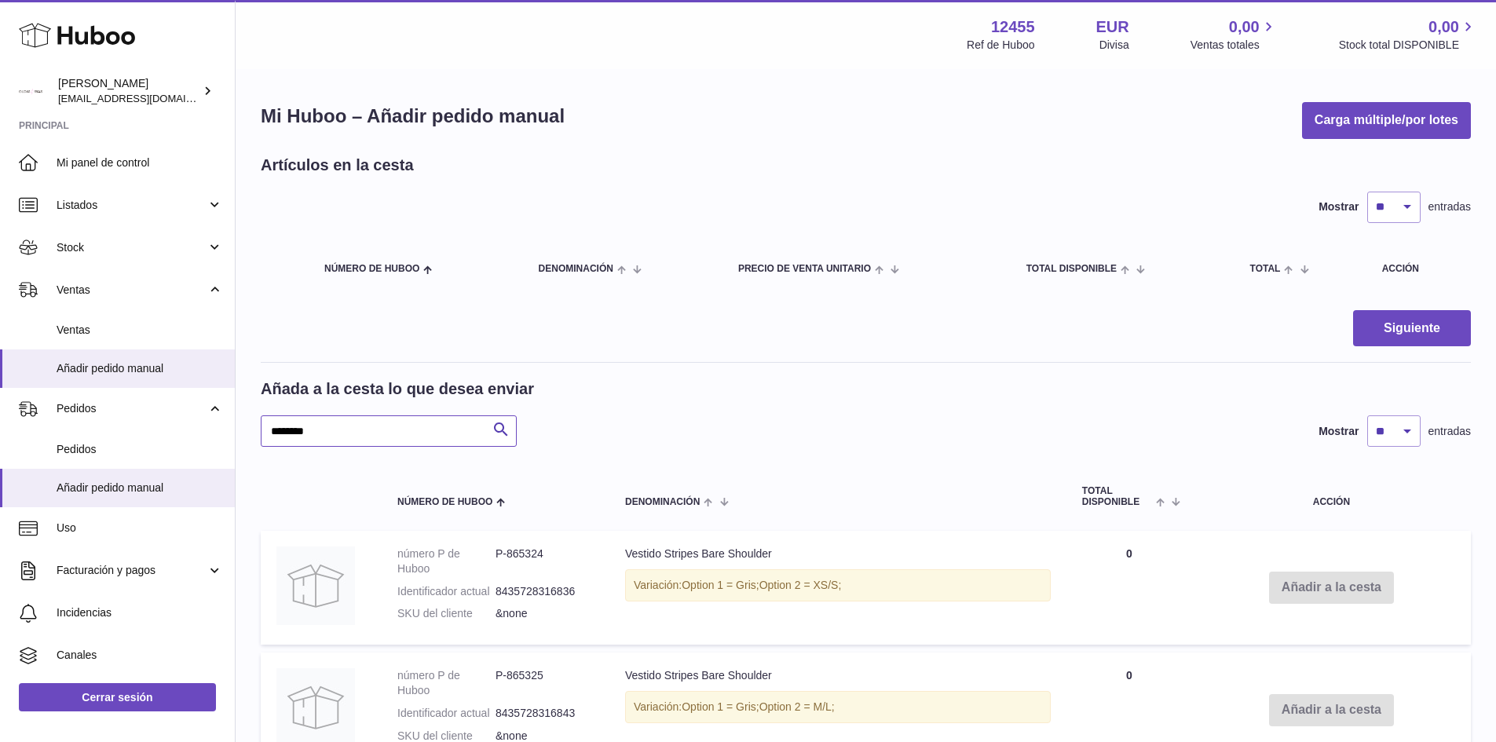
click at [342, 419] on input "********" at bounding box center [389, 431] width 256 height 31
type input "**********"
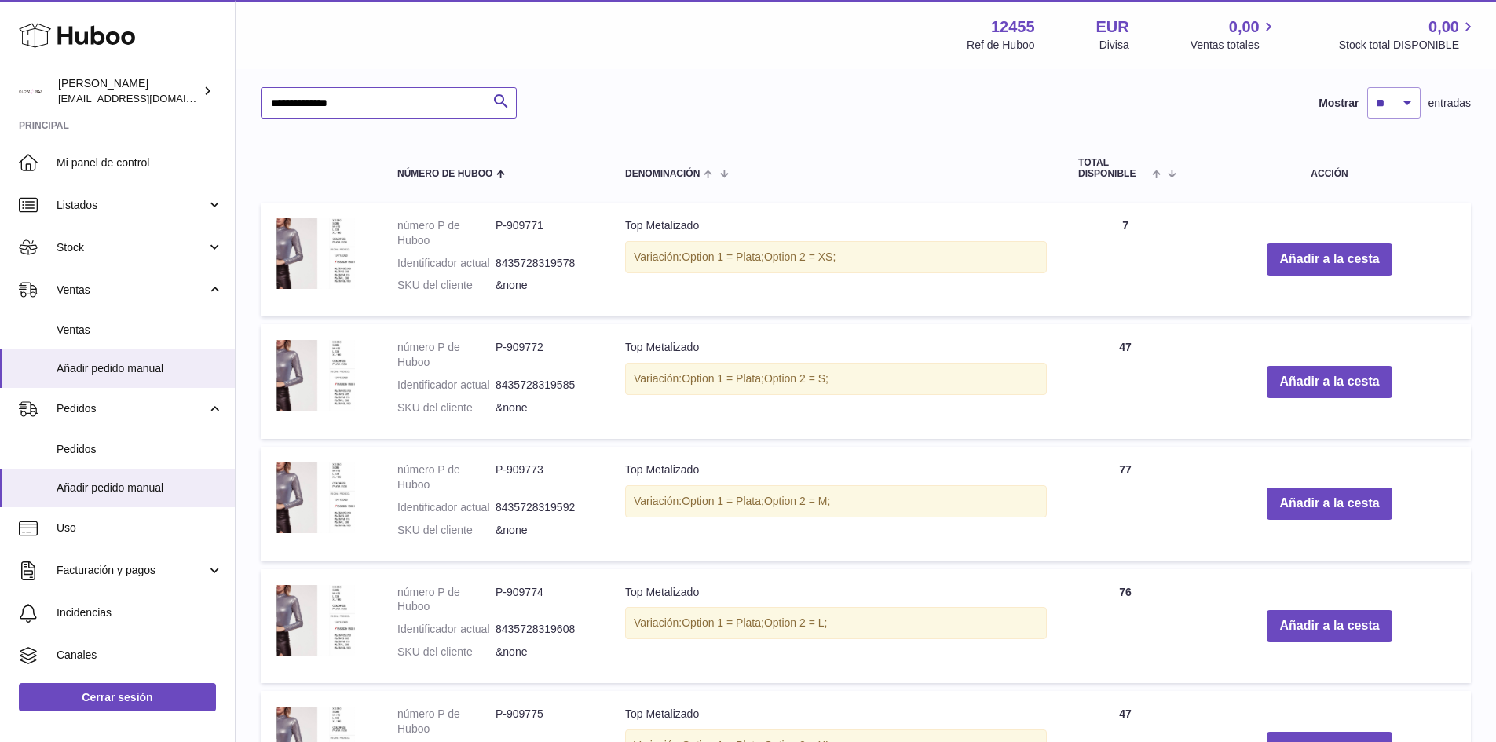
scroll to position [167, 0]
